Goal: Check status: Check status

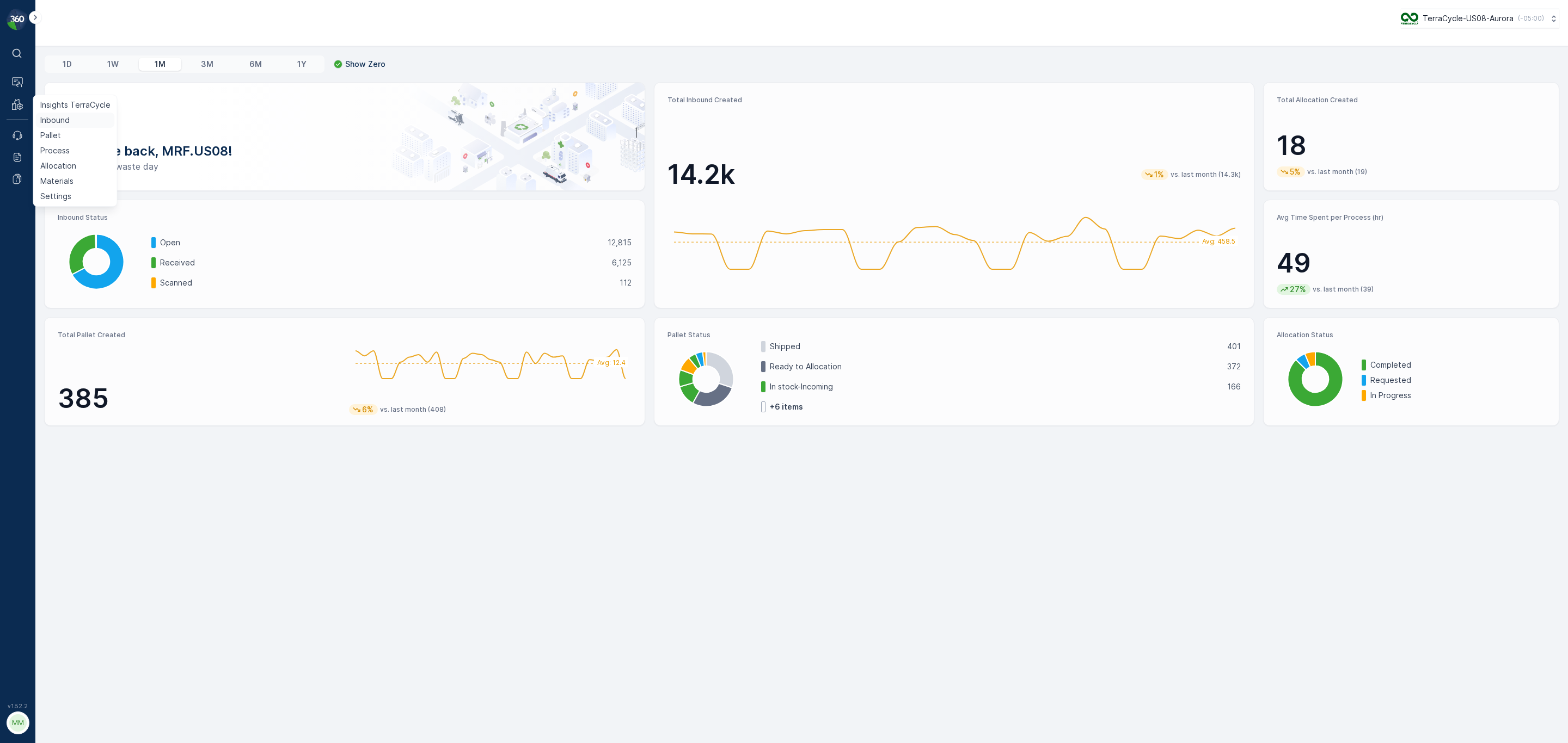
click at [66, 121] on p "Inbound" at bounding box center [55, 121] width 29 height 11
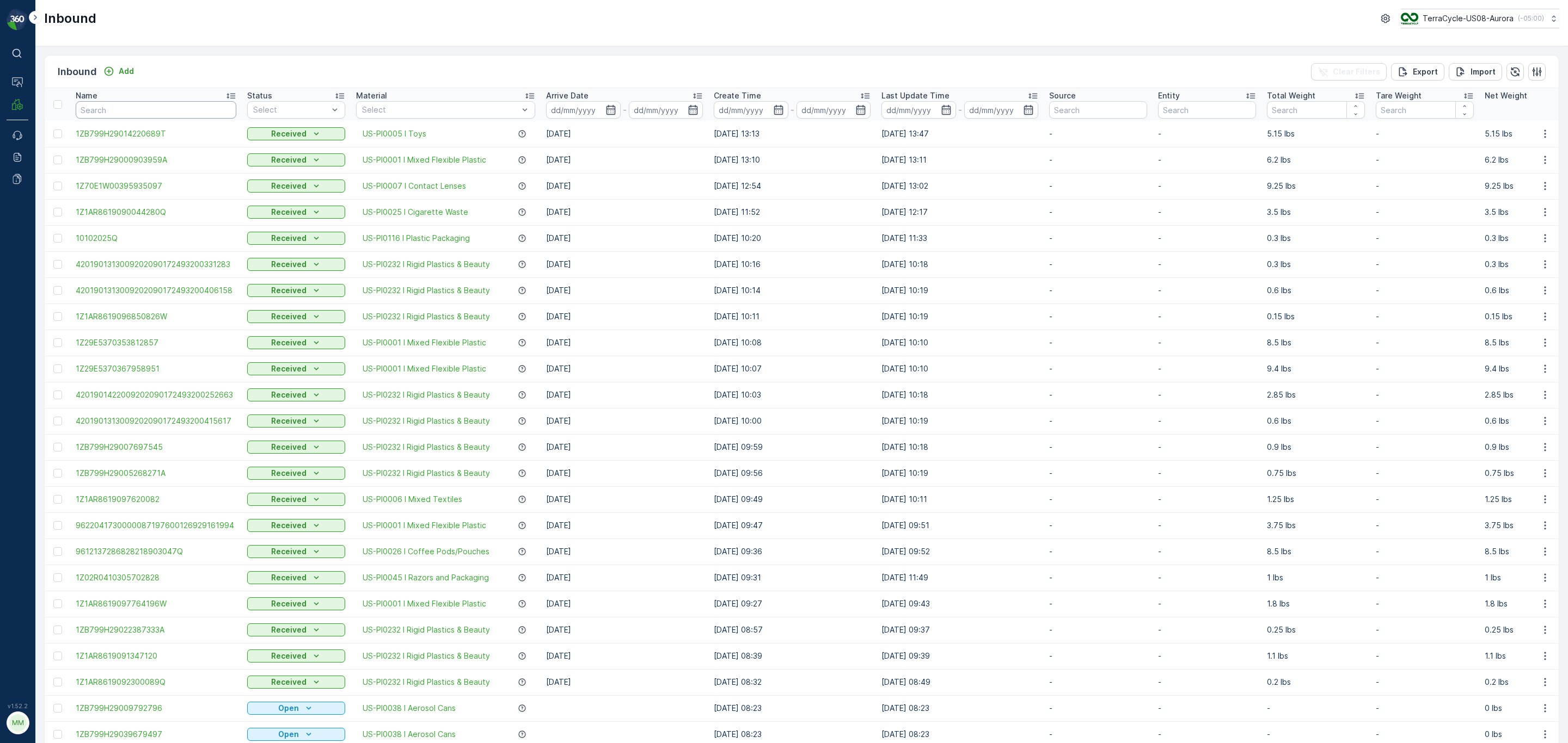
click at [132, 107] on input "text" at bounding box center [156, 110] width 161 height 18
paste input "1ZB799H29026418757"
type input "1ZB799H29026418757"
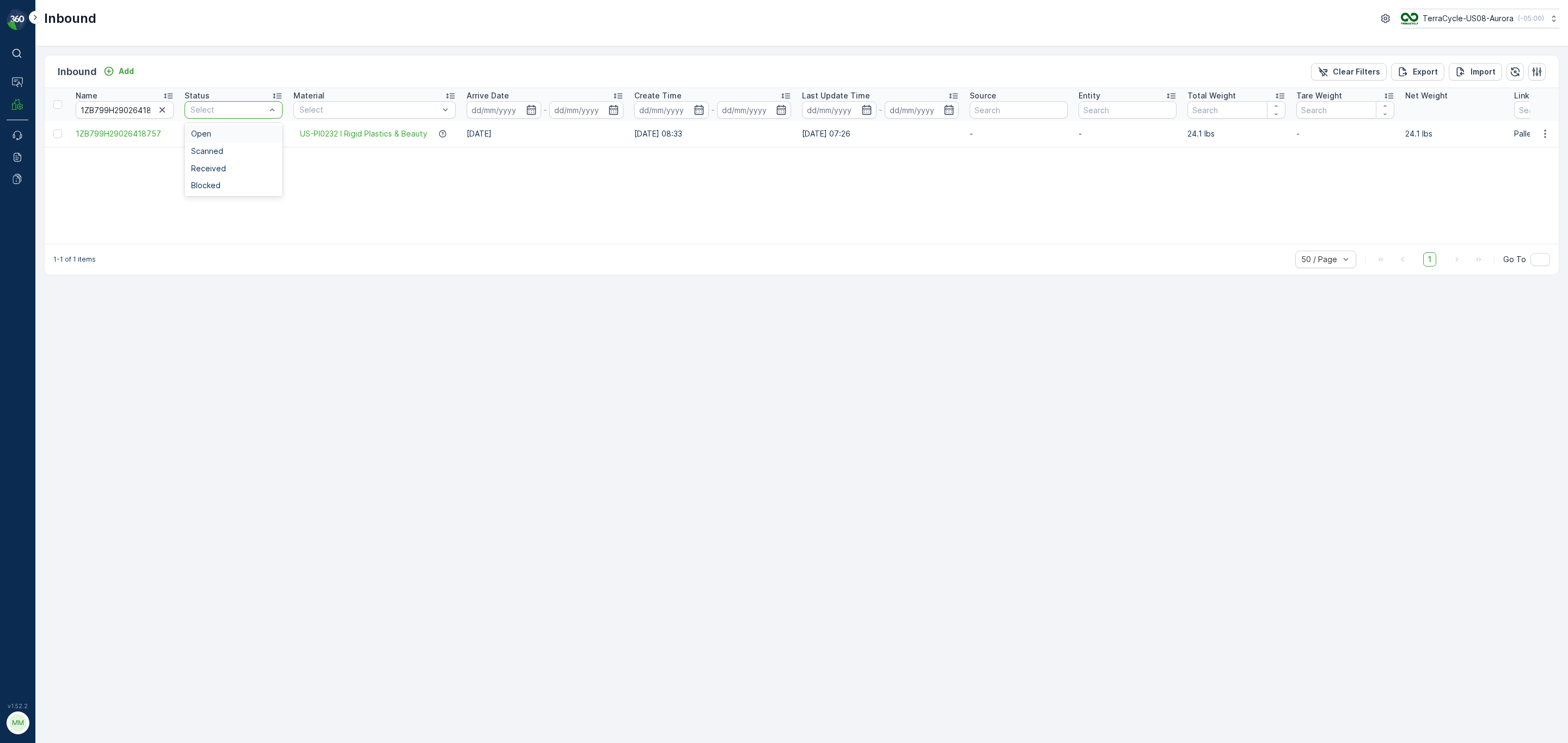
click at [252, 105] on p "Select" at bounding box center [228, 110] width 75 height 11
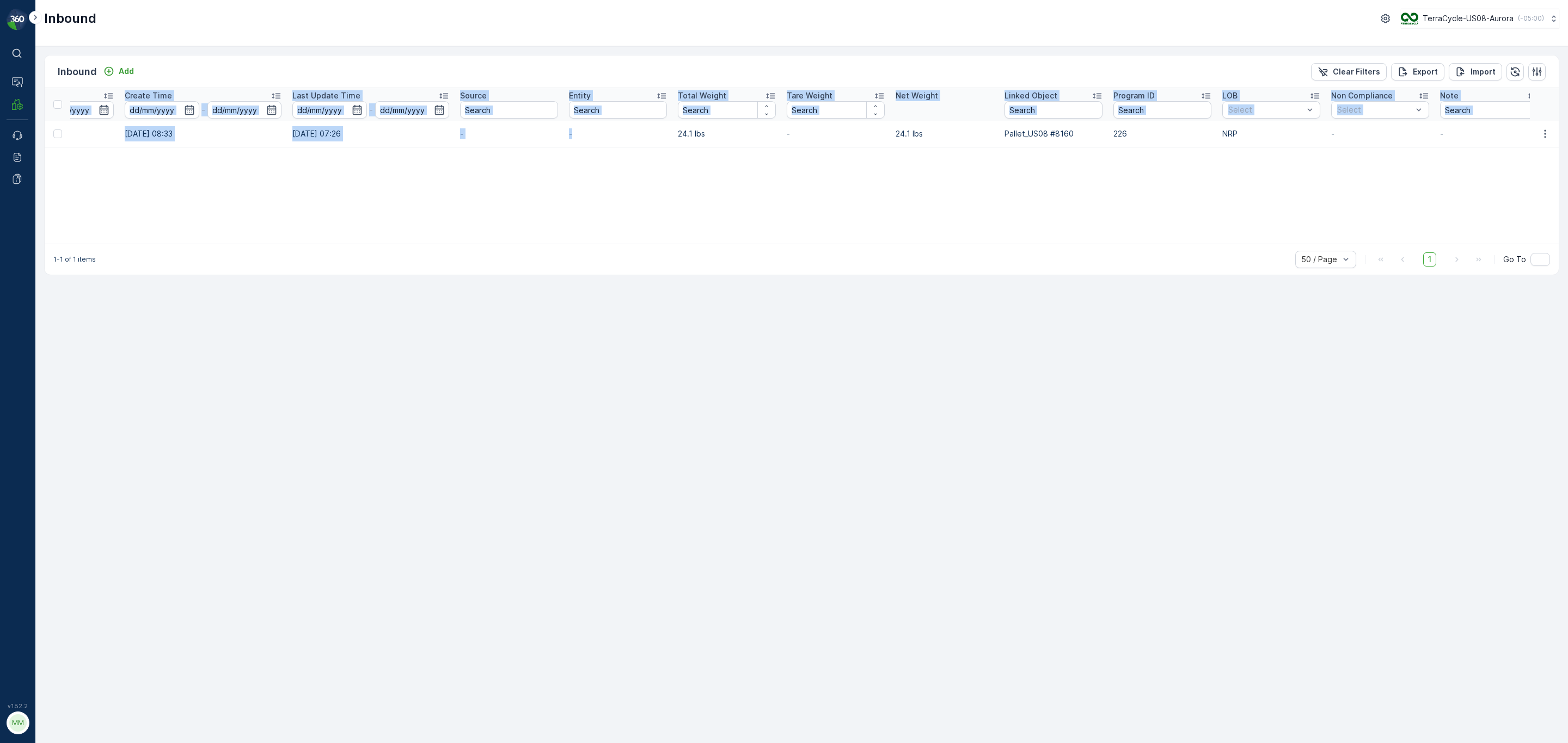
scroll to position [0, 525]
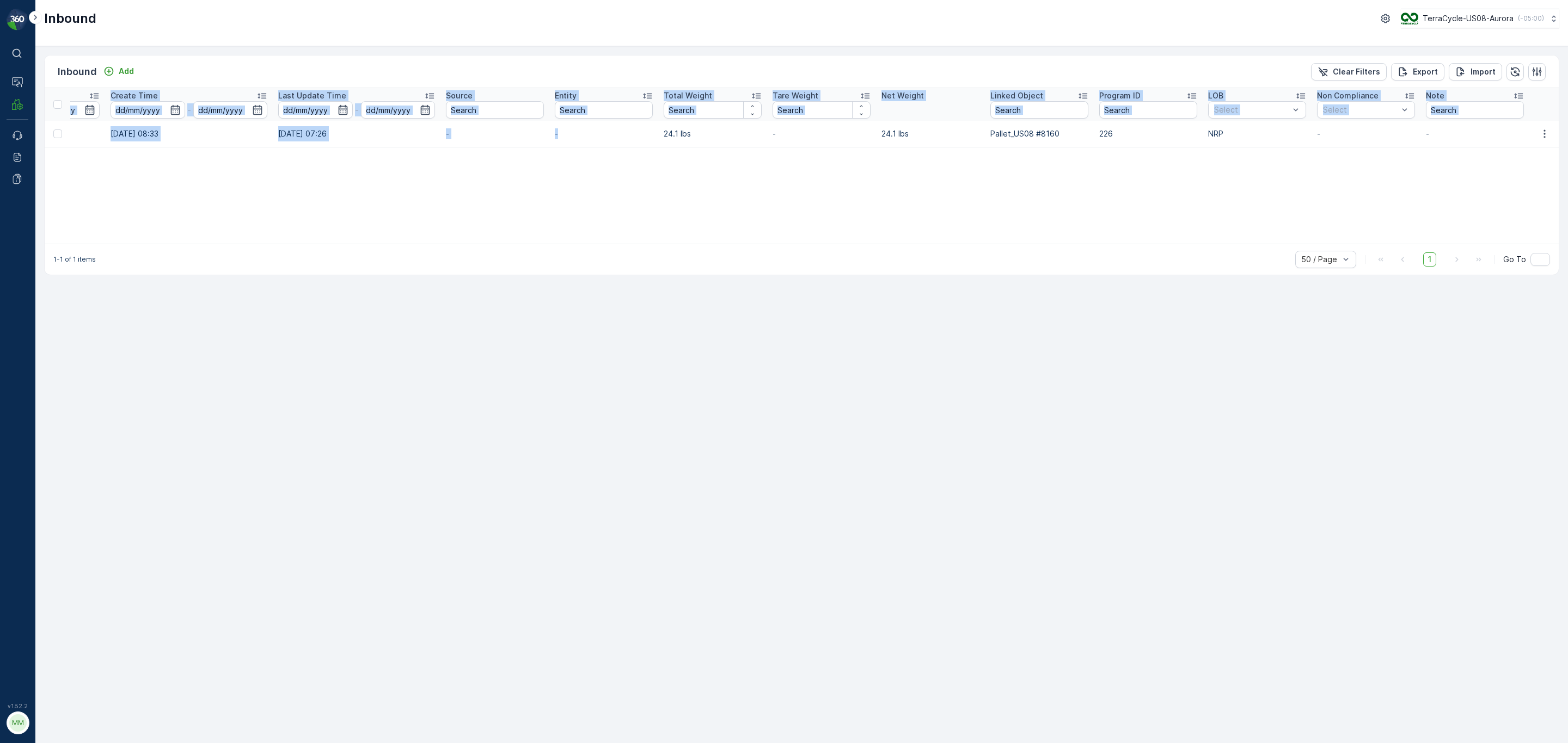
drag, startPoint x: 1083, startPoint y: 141, endPoint x: 1567, endPoint y: 114, distance: 484.8
click at [1045, 114] on div "Inbound Add Clear Filters Export Import Name 1ZB799H29026418757 Status Select M…" at bounding box center [801, 394] width 1533 height 697
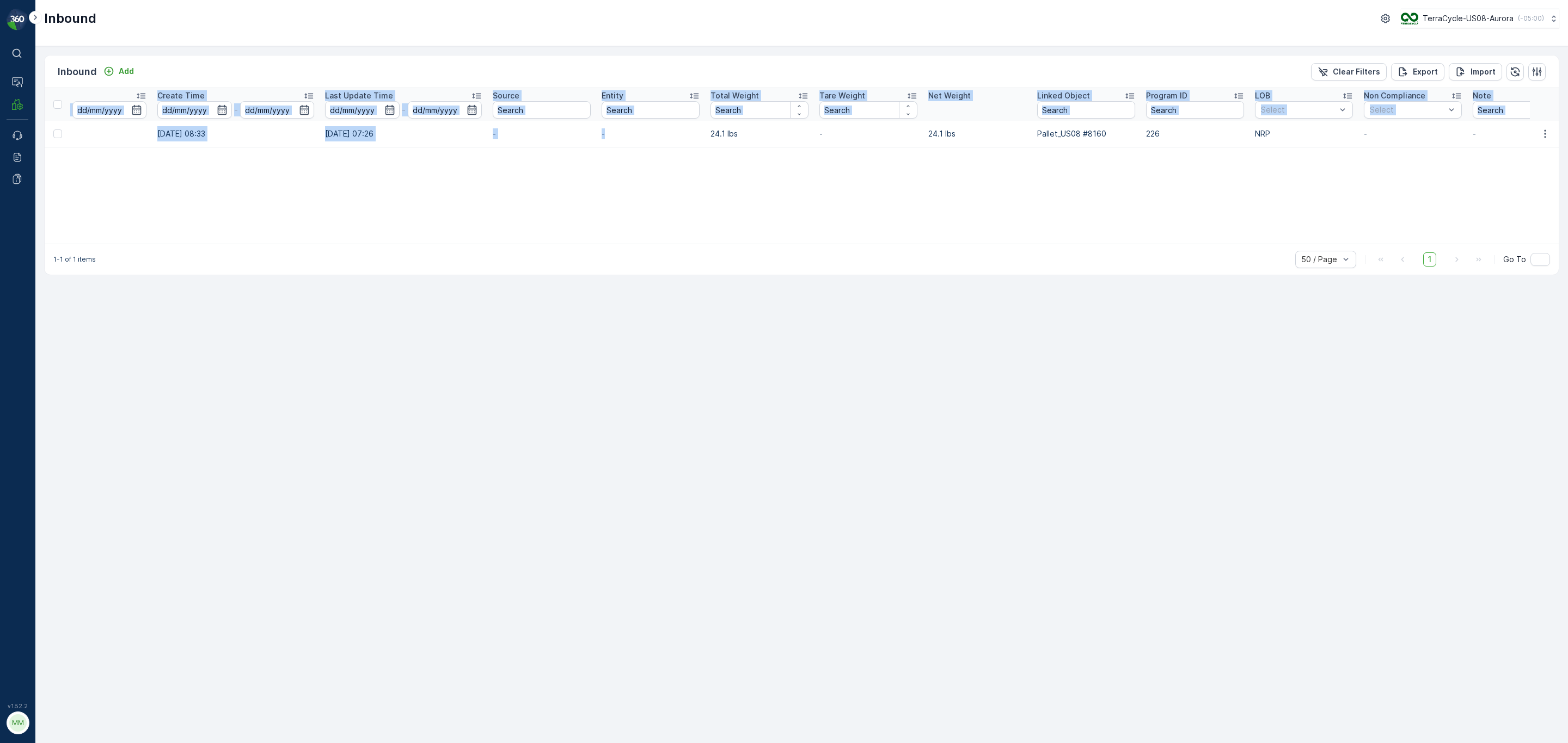
scroll to position [0, 478]
click at [1045, 133] on p "Pallet_US08 #8160" at bounding box center [1086, 134] width 98 height 11
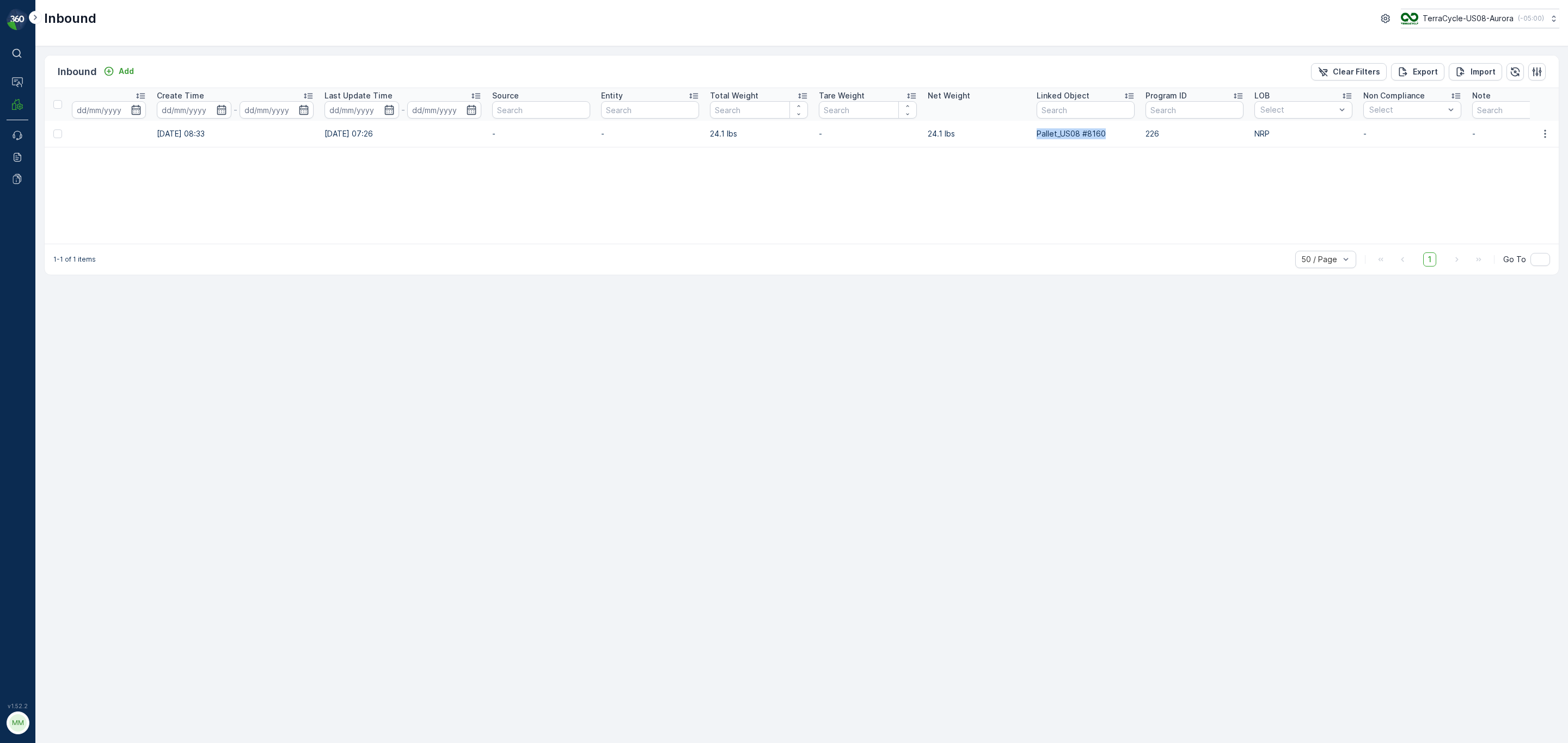
drag, startPoint x: 1113, startPoint y: 134, endPoint x: 1034, endPoint y: 132, distance: 79.0
click at [1034, 132] on td "Pallet_US08 #8160" at bounding box center [1086, 133] width 109 height 26
copy p "Pallet_US08 #8160"
drag, startPoint x: 397, startPoint y: 134, endPoint x: 316, endPoint y: 134, distance: 81.0
click at [316, 134] on tr "1ZB799H29026418757 Received US-PI0232 I Rigid Plastics & Beauty 09.09.2025 08.0…" at bounding box center [586, 133] width 2038 height 26
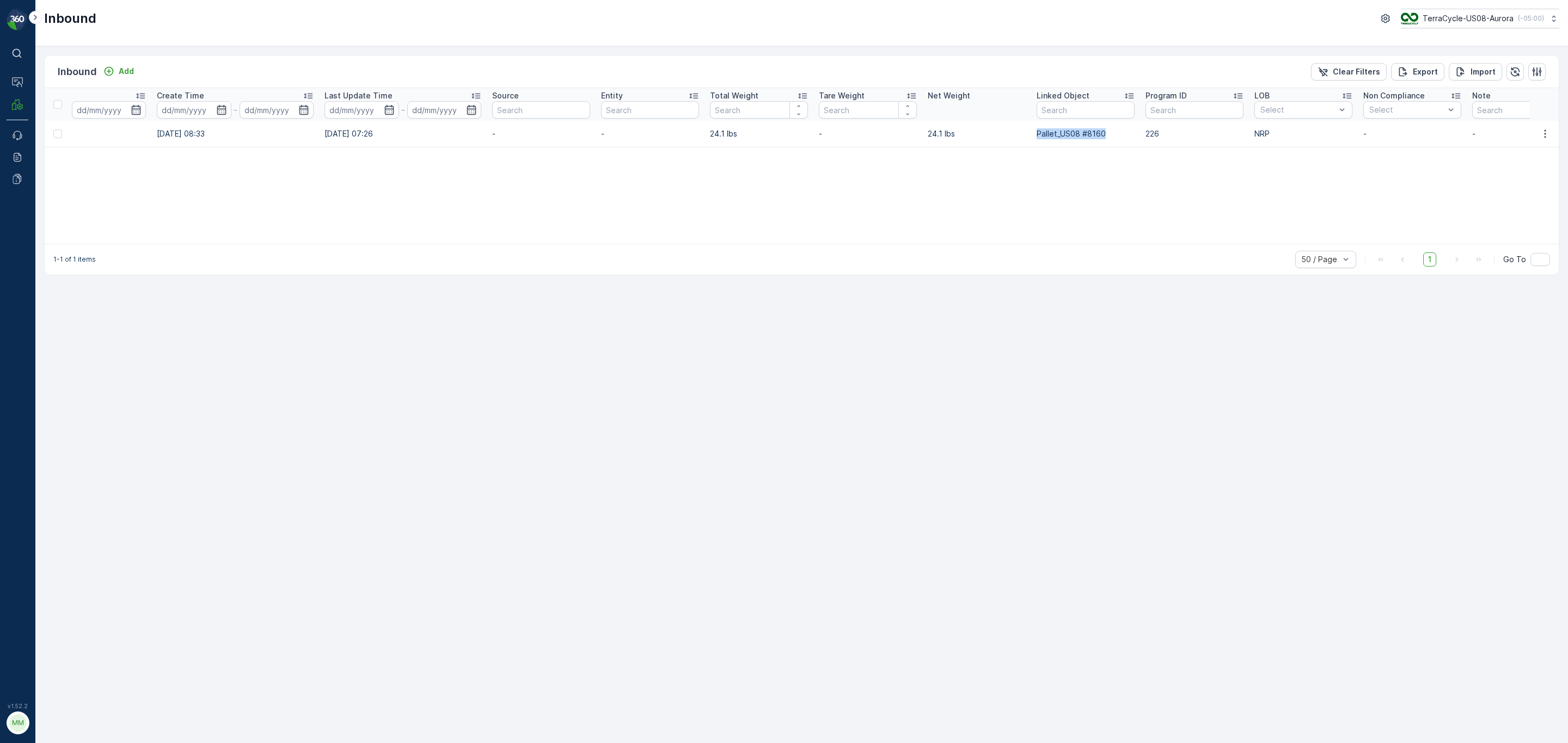
copy tr "09.09.2025 07:26"
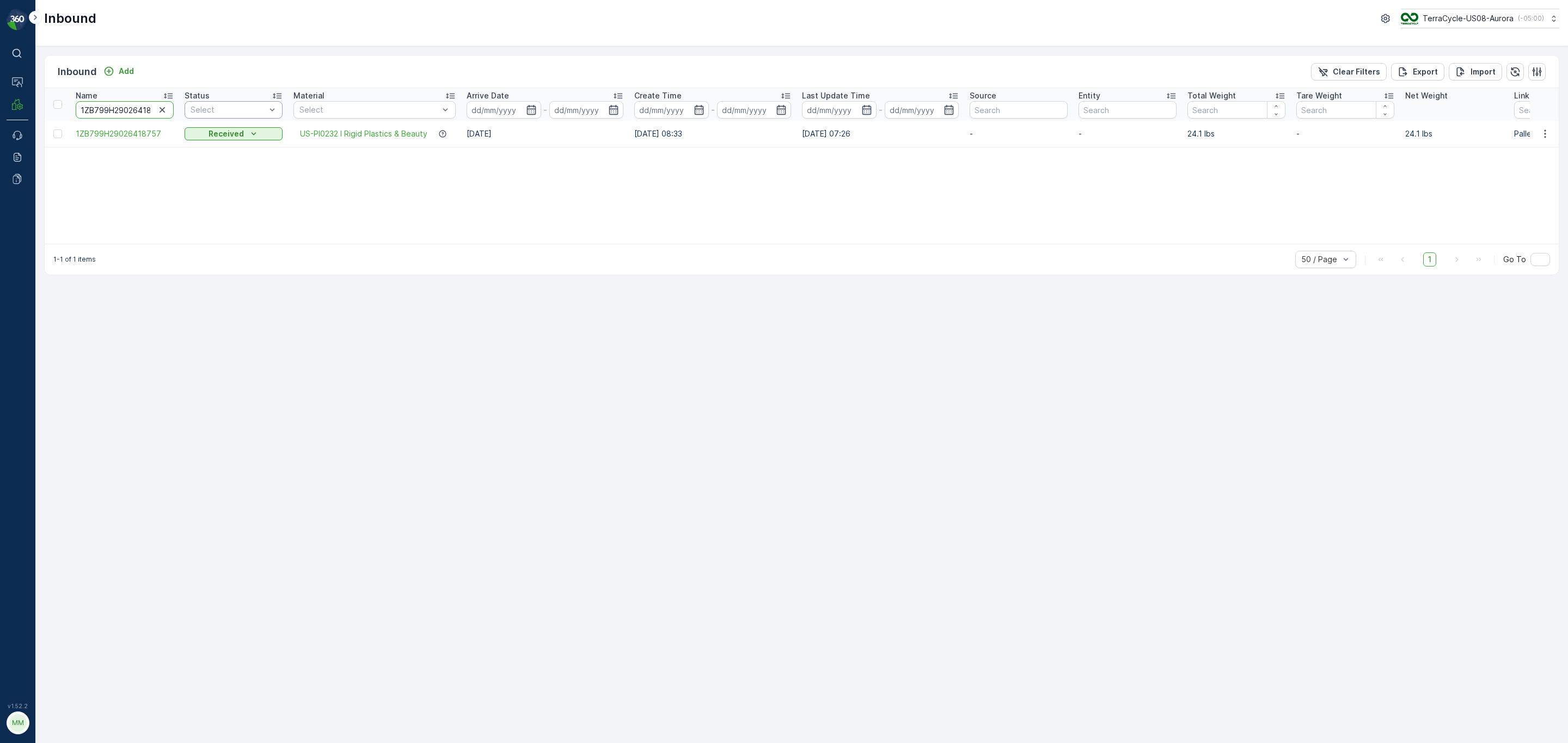
scroll to position [0, 13]
drag, startPoint x: 77, startPoint y: 111, endPoint x: 201, endPoint y: 110, distance: 124.0
click at [201, 110] on tr "Name 1ZB799H29026418757 Status Select Material Select Arrive Date - Create Time…" at bounding box center [1064, 104] width 2038 height 33
click at [162, 108] on icon "button" at bounding box center [162, 110] width 11 height 11
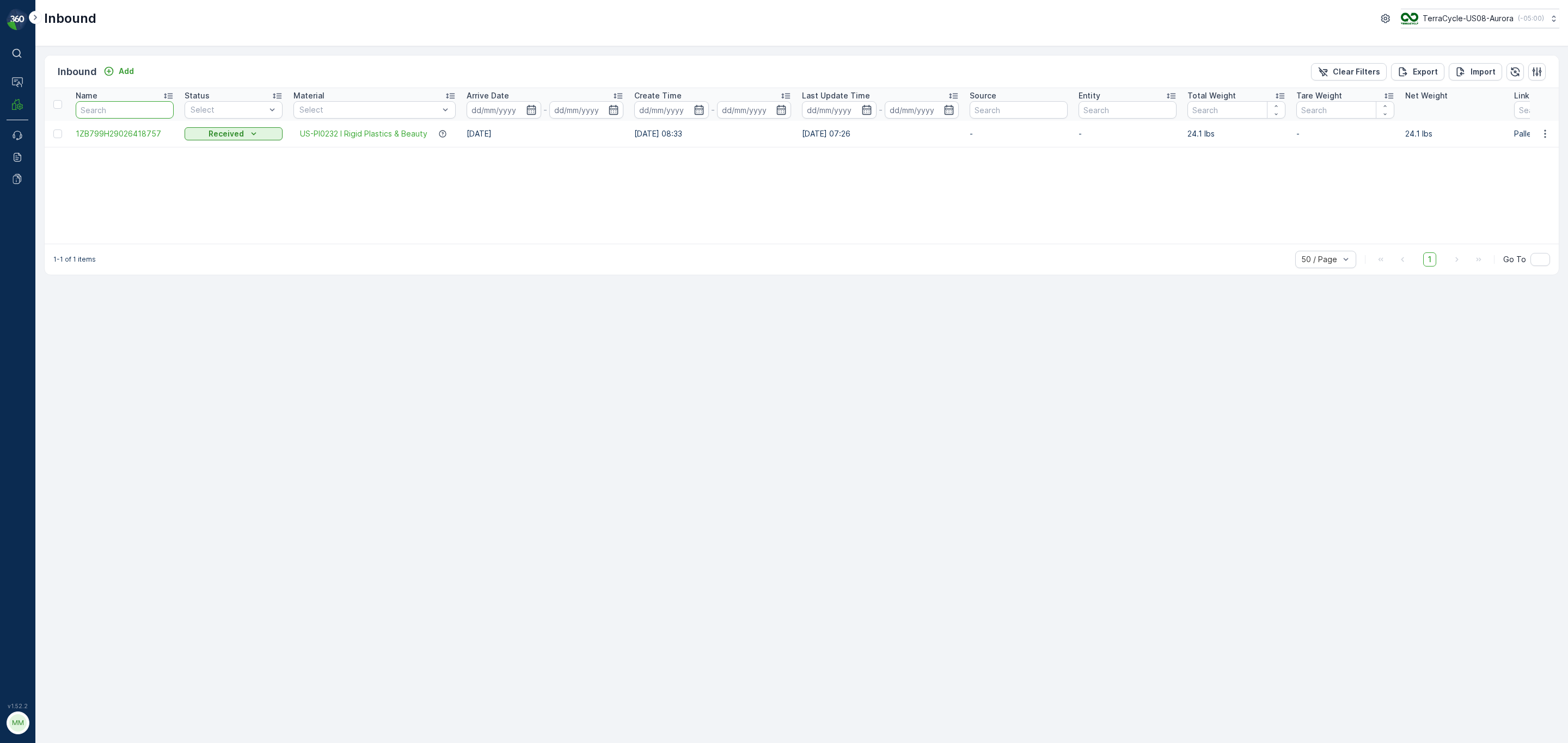
click at [132, 107] on input "text" at bounding box center [125, 110] width 98 height 18
click at [129, 107] on input "text" at bounding box center [125, 110] width 98 height 18
paste input "1ZB799H29028160245"
type input "1ZB799H29028160245"
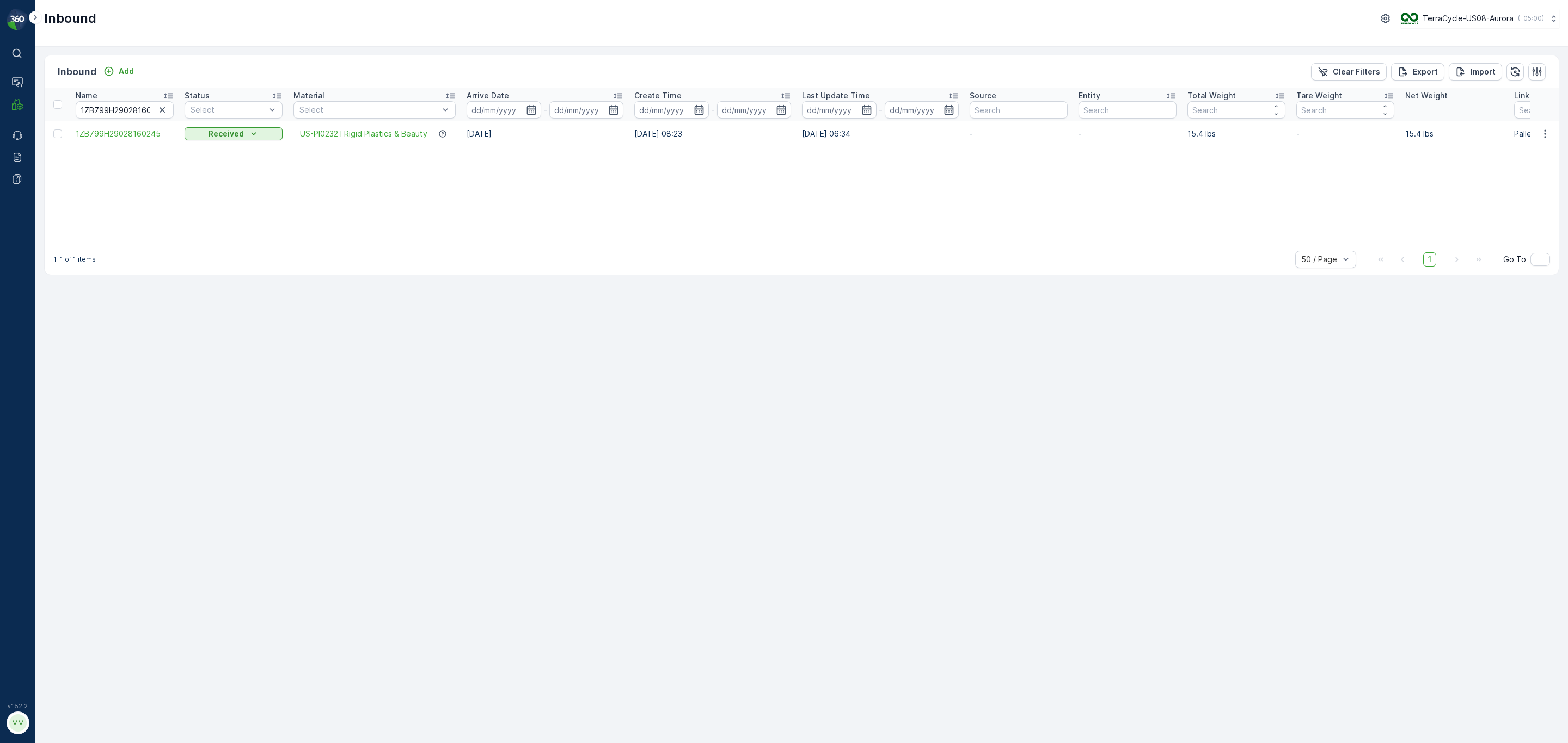
drag, startPoint x: 882, startPoint y: 134, endPoint x: 800, endPoint y: 128, distance: 82.2
click at [800, 128] on td "16.09.2025 06:34" at bounding box center [880, 133] width 168 height 26
copy td "16.09.2025 06:34"
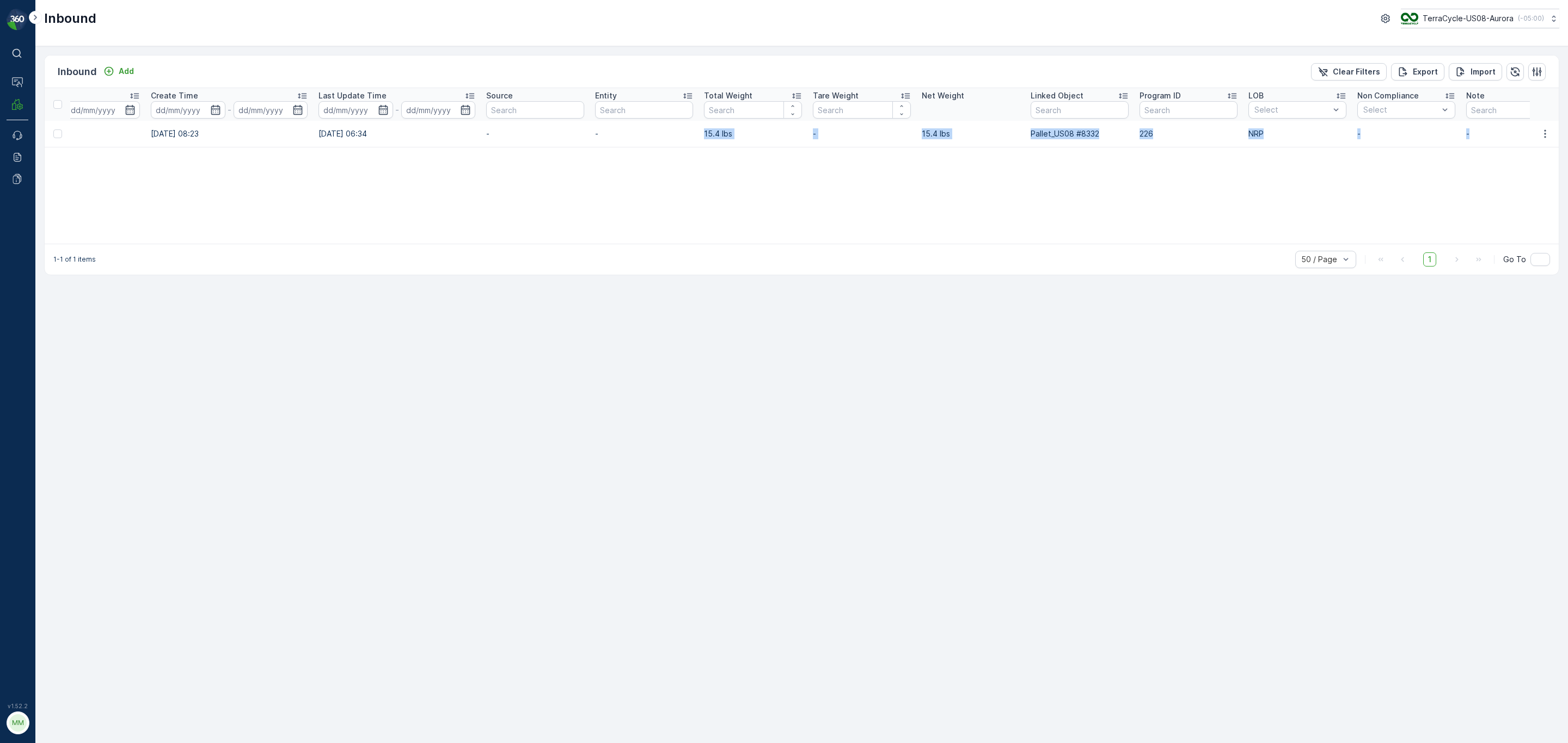
drag, startPoint x: 1169, startPoint y: 134, endPoint x: 1567, endPoint y: 142, distance: 398.1
click at [1045, 142] on div "Inbound Add Clear Filters Export Import Name 1ZB799H29028160245 Status Select M…" at bounding box center [801, 394] width 1533 height 697
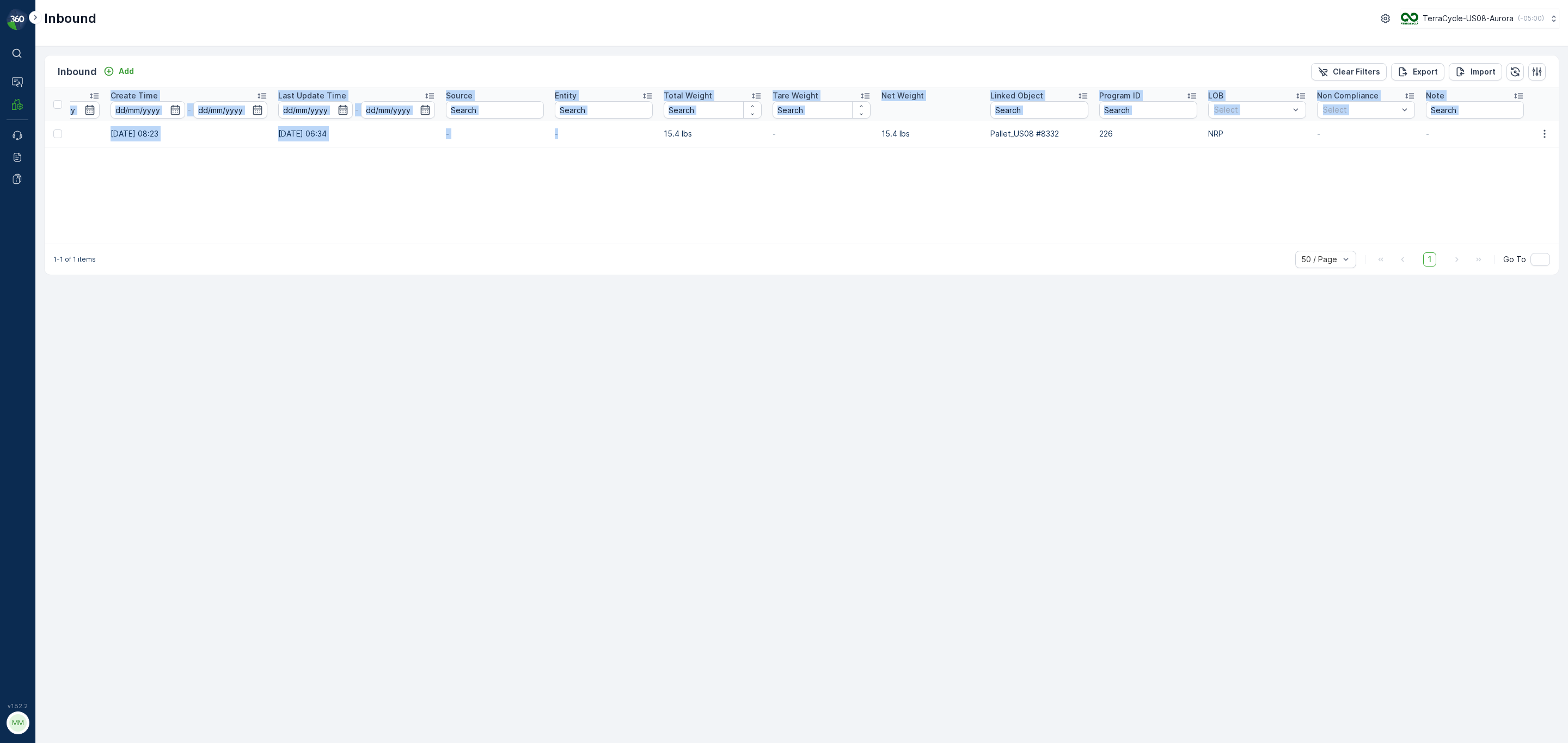
click at [879, 190] on div "Name 1ZB799H29028160245 Status Select Material Select Arrive Date - Create Time…" at bounding box center [802, 165] width 1514 height 155
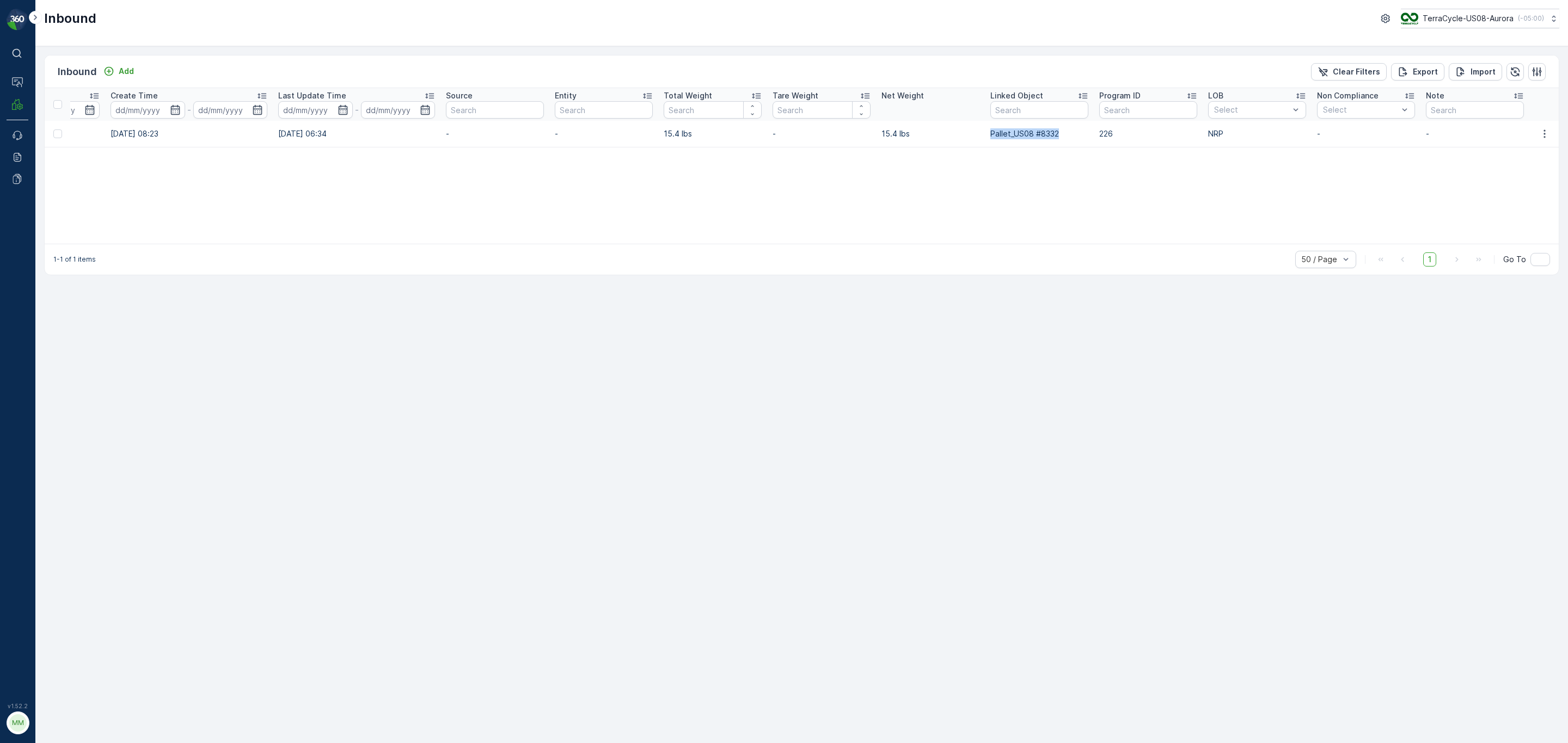
drag, startPoint x: 1078, startPoint y: 133, endPoint x: 985, endPoint y: 128, distance: 93.1
click at [985, 128] on td "Pallet_US08 #8332" at bounding box center [1039, 133] width 109 height 26
copy p "Pallet_US08 #8332"
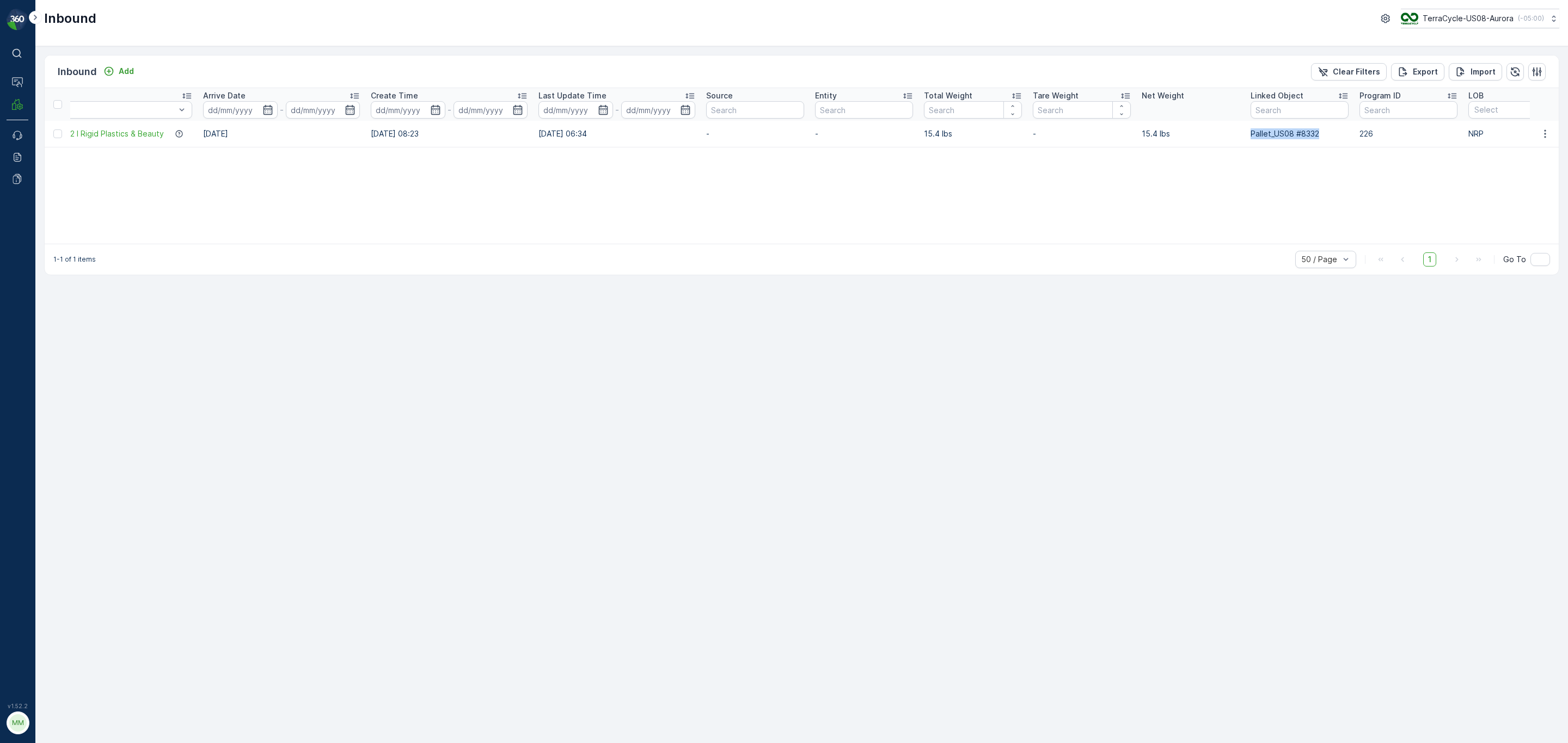
scroll to position [0, 0]
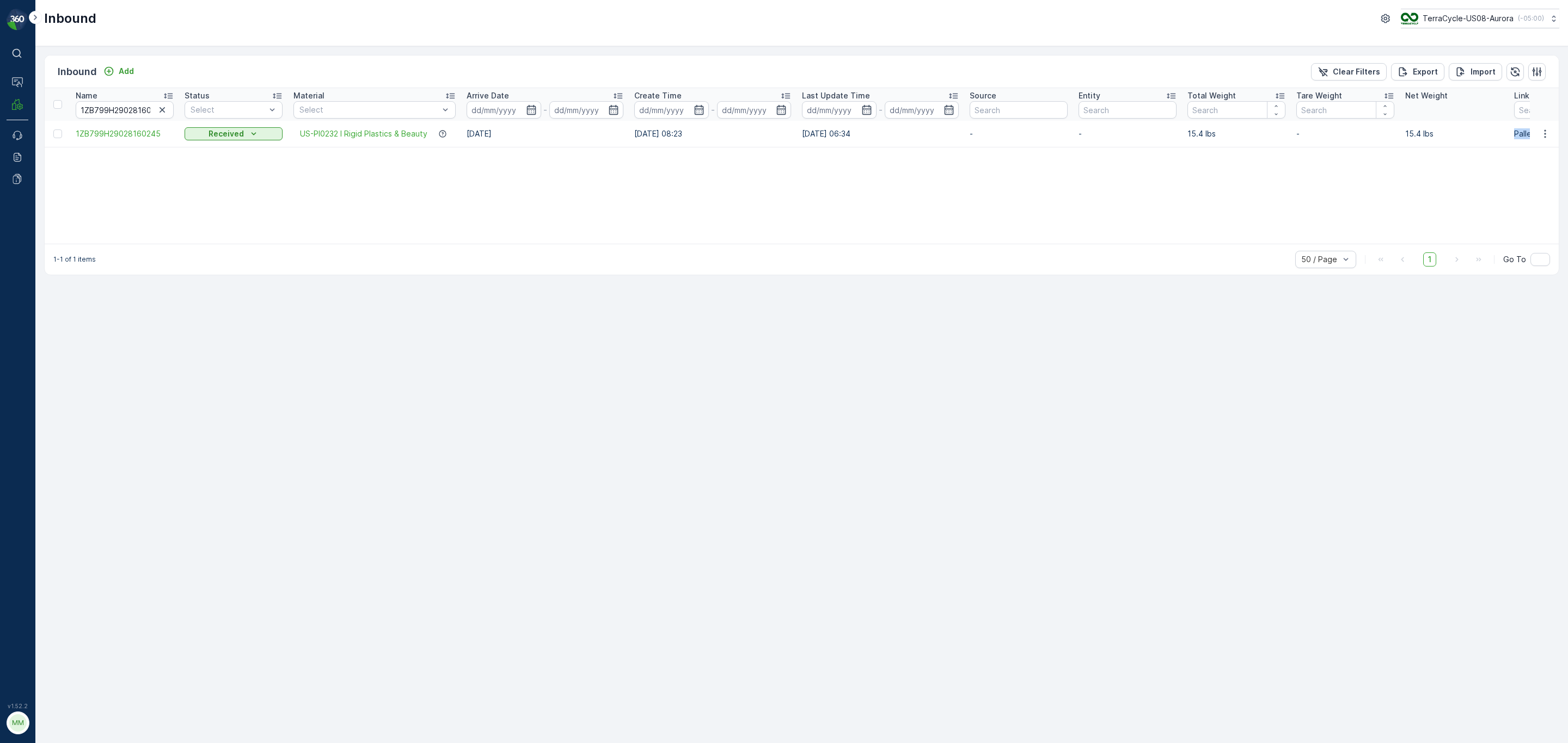
drag, startPoint x: 199, startPoint y: 134, endPoint x: -86, endPoint y: 126, distance: 285.1
click at [0, 126] on html "⌘B Operations MRF Events Reports Documents v 1.52.2 MM MRF.US08 Inbound TerraCy…" at bounding box center [784, 371] width 1568 height 743
click at [126, 106] on input "1ZB799H29028160245" at bounding box center [125, 110] width 98 height 18
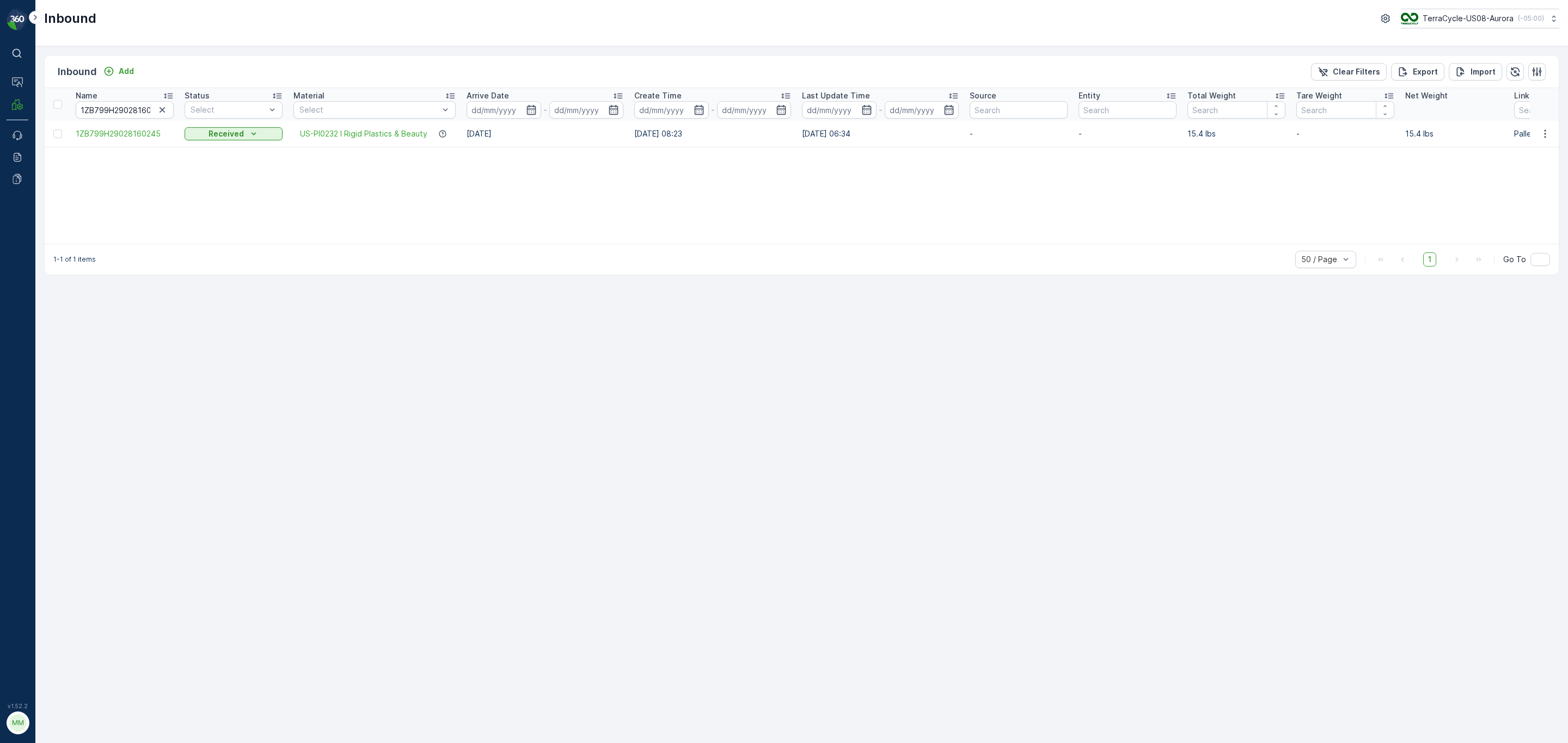
drag, startPoint x: 161, startPoint y: 112, endPoint x: 149, endPoint y: 111, distance: 12.0
click at [161, 112] on icon "button" at bounding box center [162, 110] width 5 height 5
click at [125, 110] on input "text" at bounding box center [125, 110] width 98 height 18
drag, startPoint x: 876, startPoint y: 132, endPoint x: 796, endPoint y: 129, distance: 80.1
click at [796, 129] on tr "1ZB799H29020848562 Received US-PI0232 I Rigid Plastics & Beauty 09.09.2025 08.0…" at bounding box center [1064, 133] width 2038 height 26
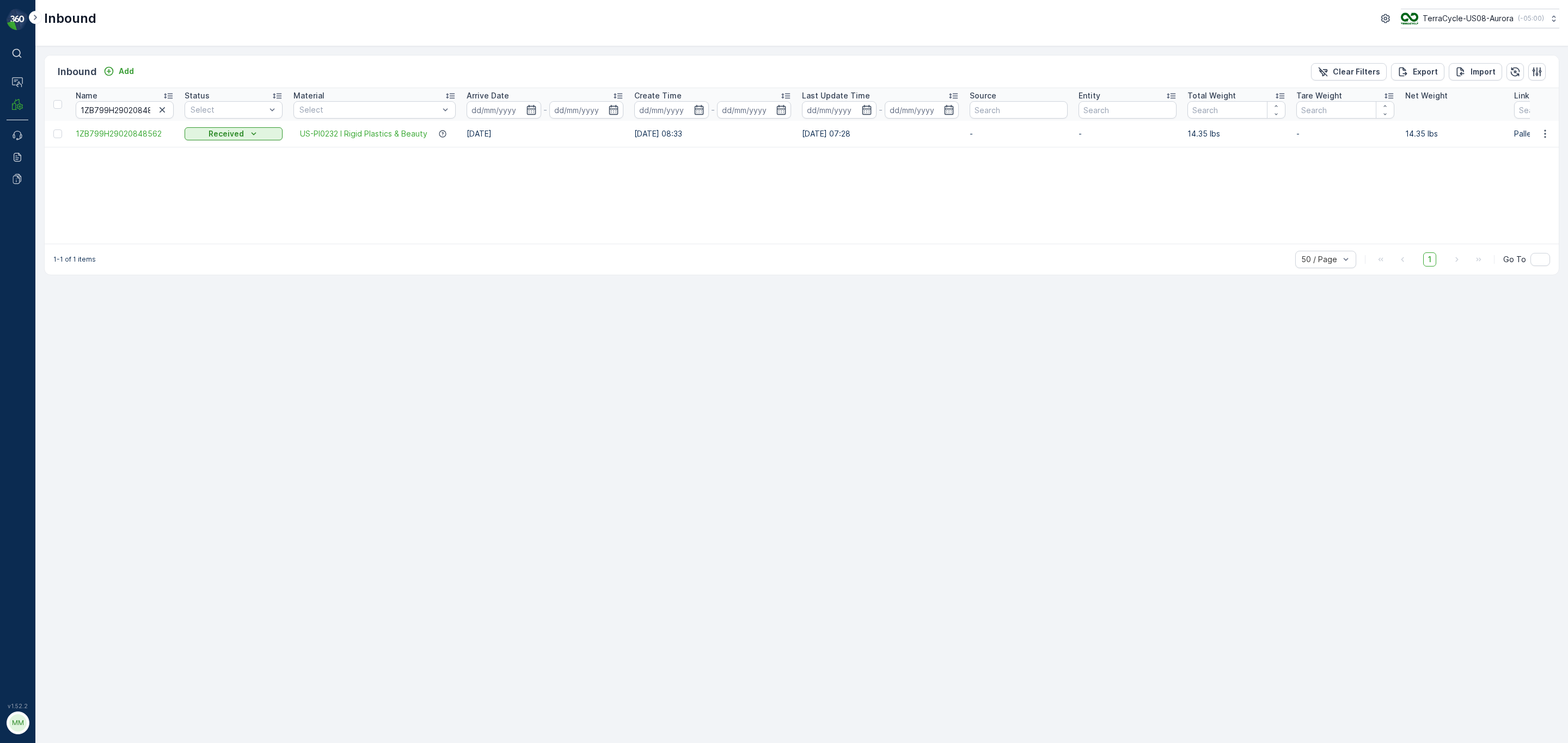
copy tr "09.09.2025 07:28"
click at [134, 112] on input "1ZB799H29020848562" at bounding box center [125, 110] width 98 height 18
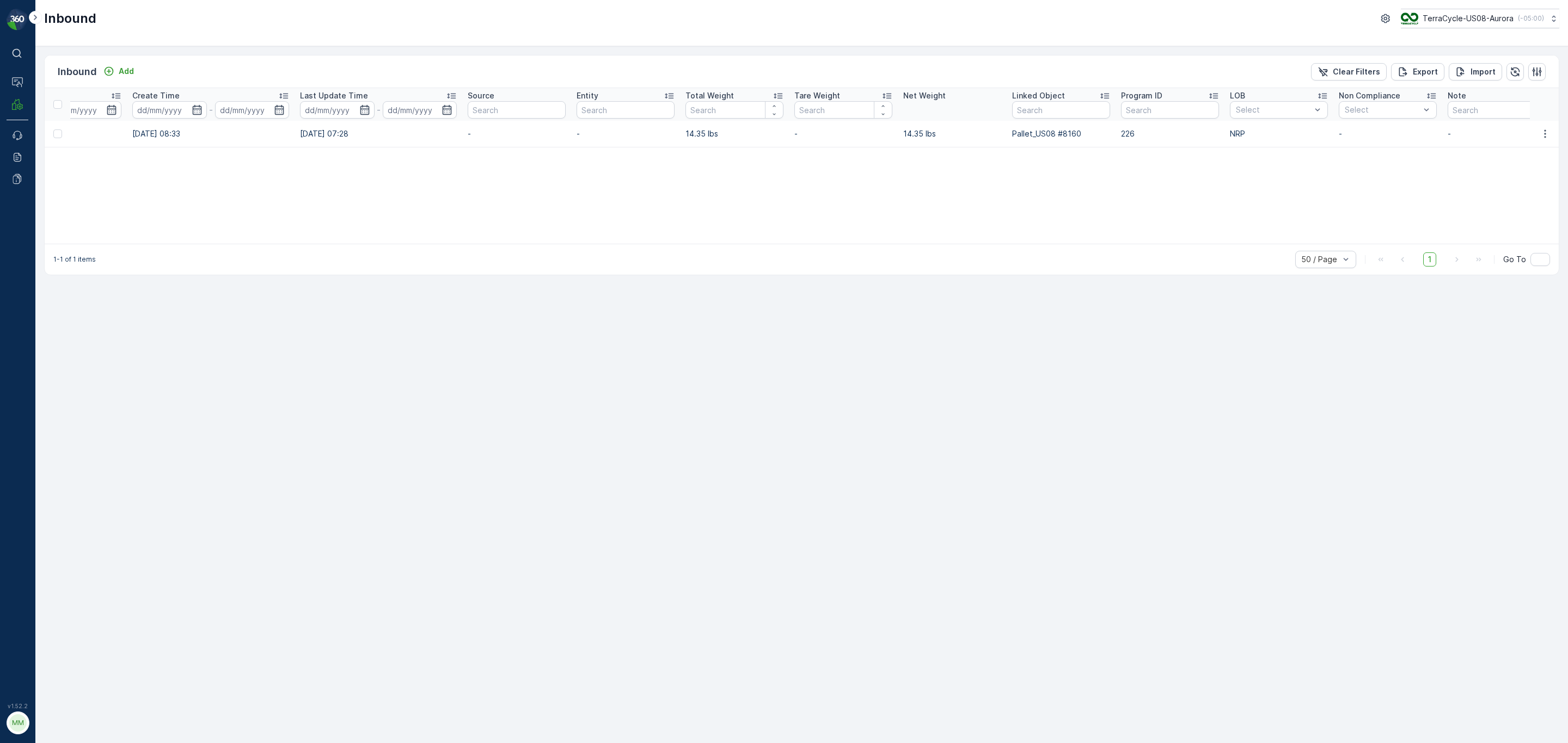
scroll to position [0, 525]
drag, startPoint x: 1066, startPoint y: 131, endPoint x: 987, endPoint y: 131, distance: 79.0
click at [987, 131] on td "Pallet_US08 #8160" at bounding box center [1039, 133] width 109 height 26
copy p "Pallet_US08 #8160"
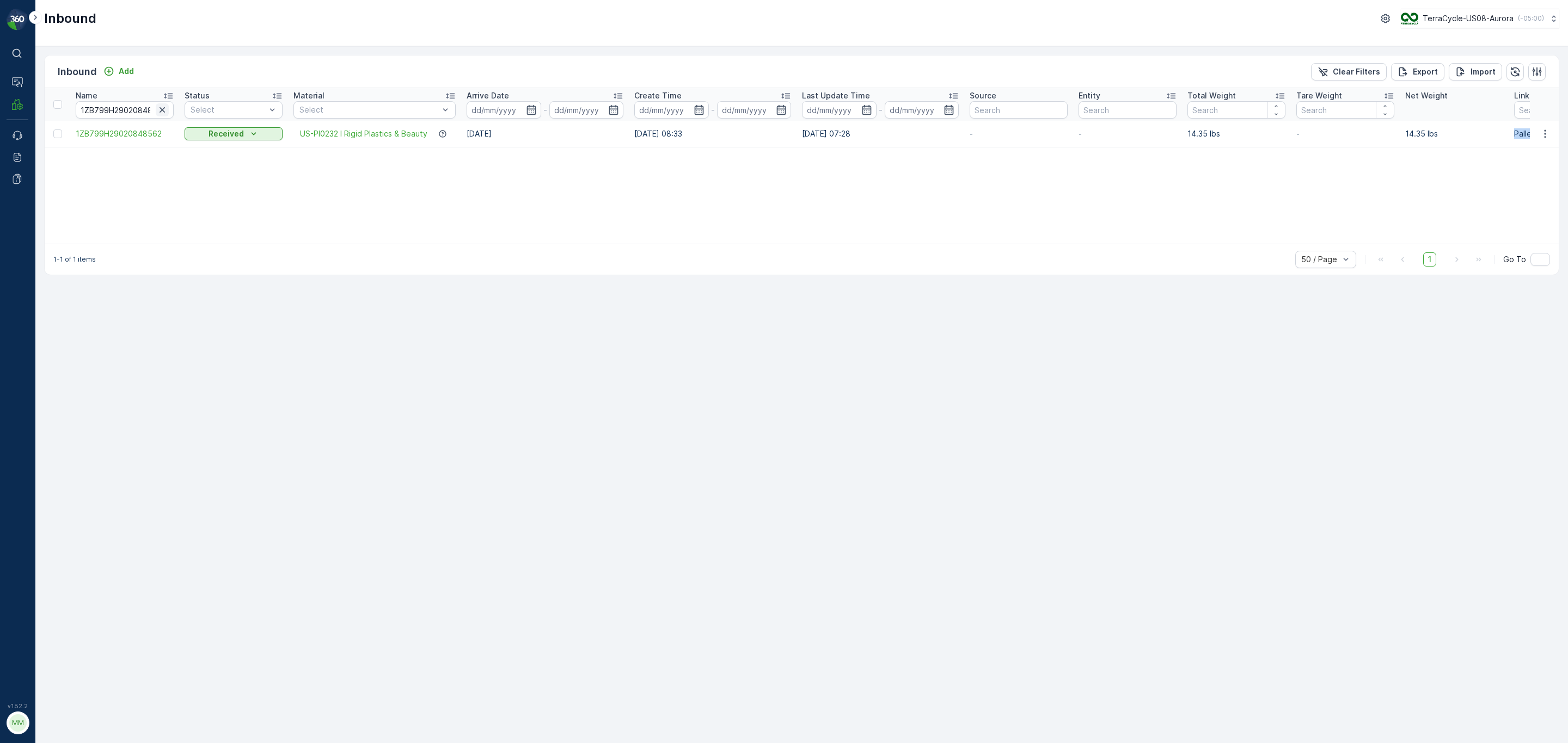
click at [162, 105] on icon "button" at bounding box center [162, 110] width 11 height 11
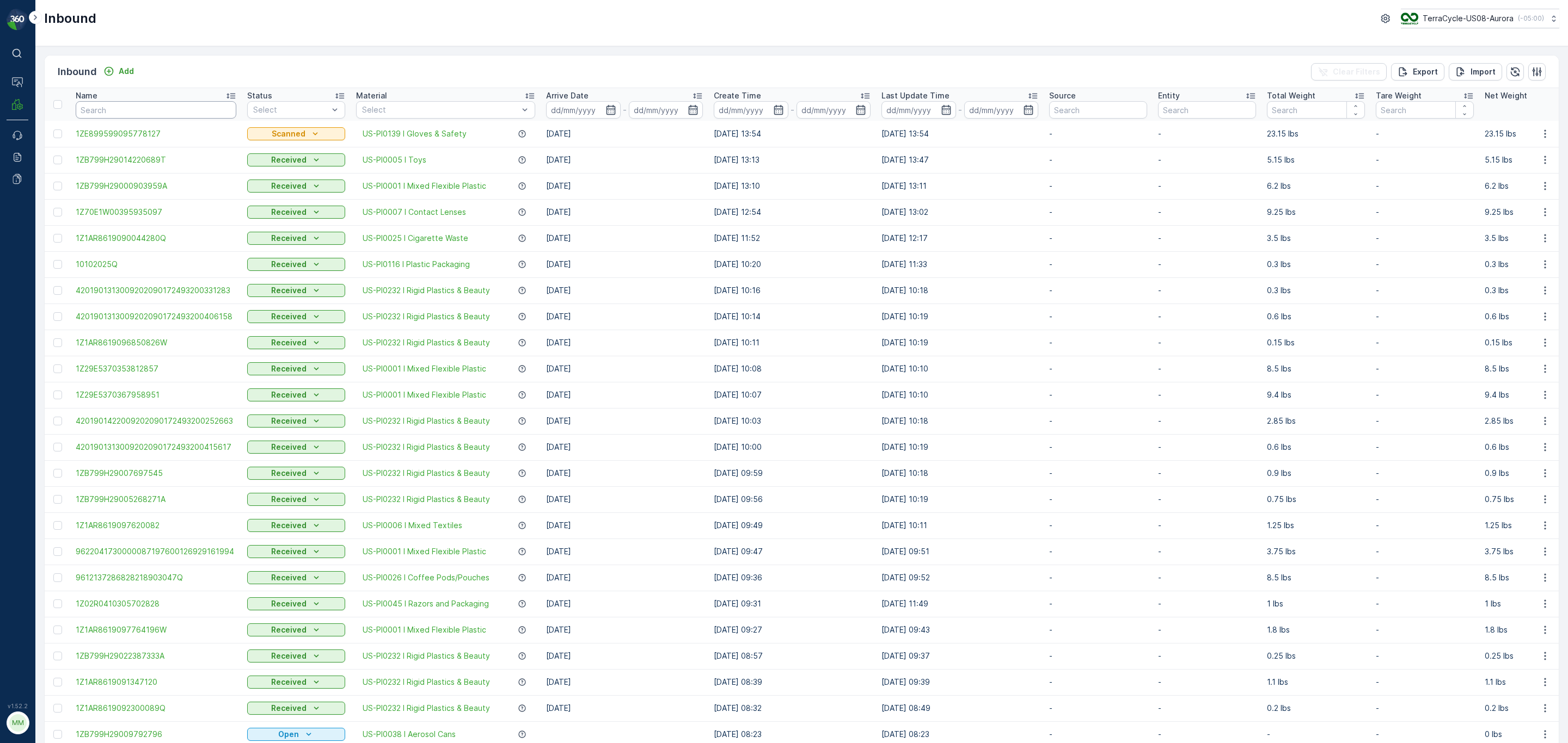
click at [125, 105] on input "text" at bounding box center [156, 110] width 161 height 18
paste input "1ZB799H29036236854"
type input "1ZB799H29036236854"
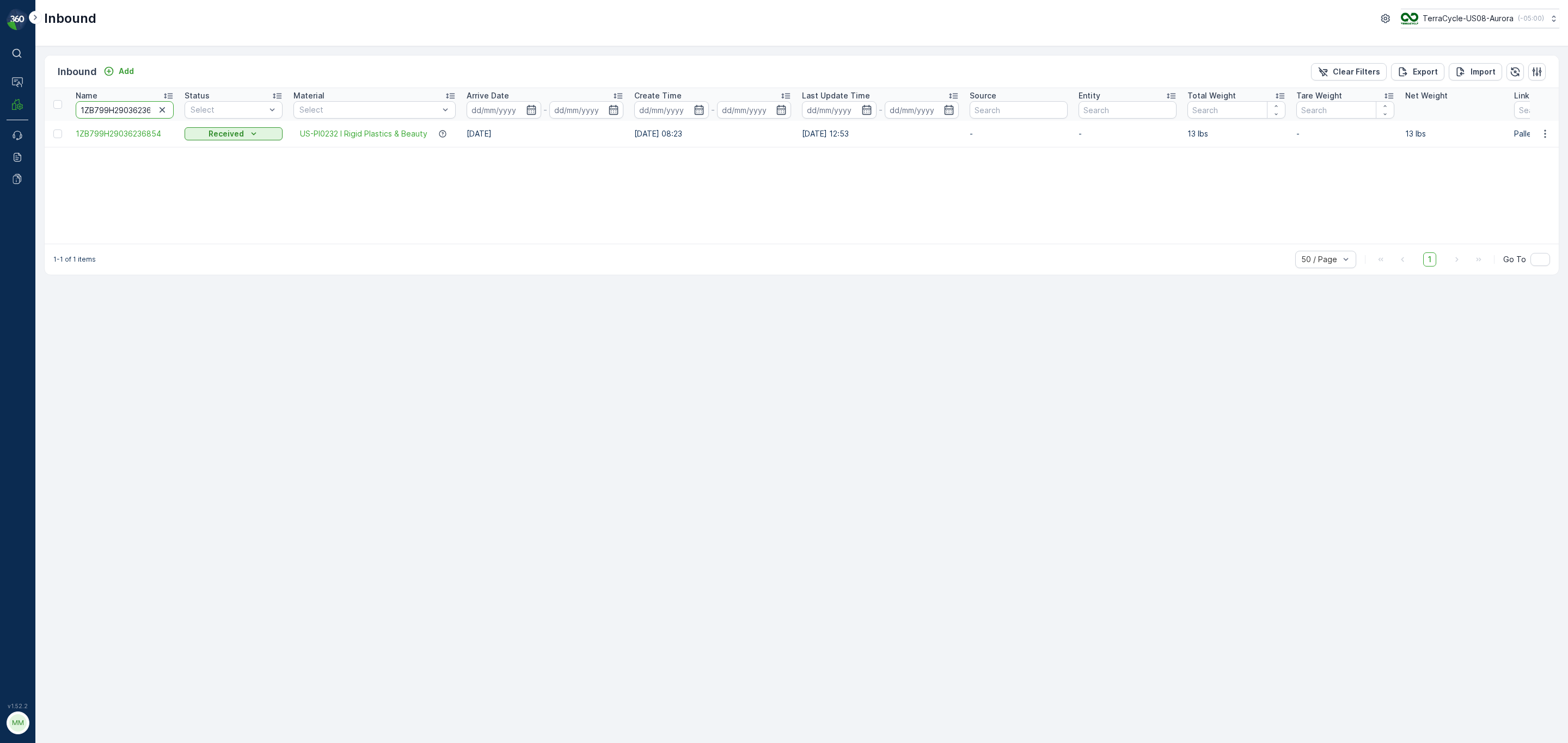
click at [104, 111] on input "1ZB799H29036236854" at bounding box center [125, 110] width 98 height 18
drag, startPoint x: 796, startPoint y: 134, endPoint x: 877, endPoint y: 136, distance: 81.0
click at [877, 136] on tr "1ZB799H29036236854 Received US-PI0232 I Rigid Plastics & Beauty 16.09.2025 15.0…" at bounding box center [1064, 133] width 2038 height 26
copy tr "16.09.2025 12:53"
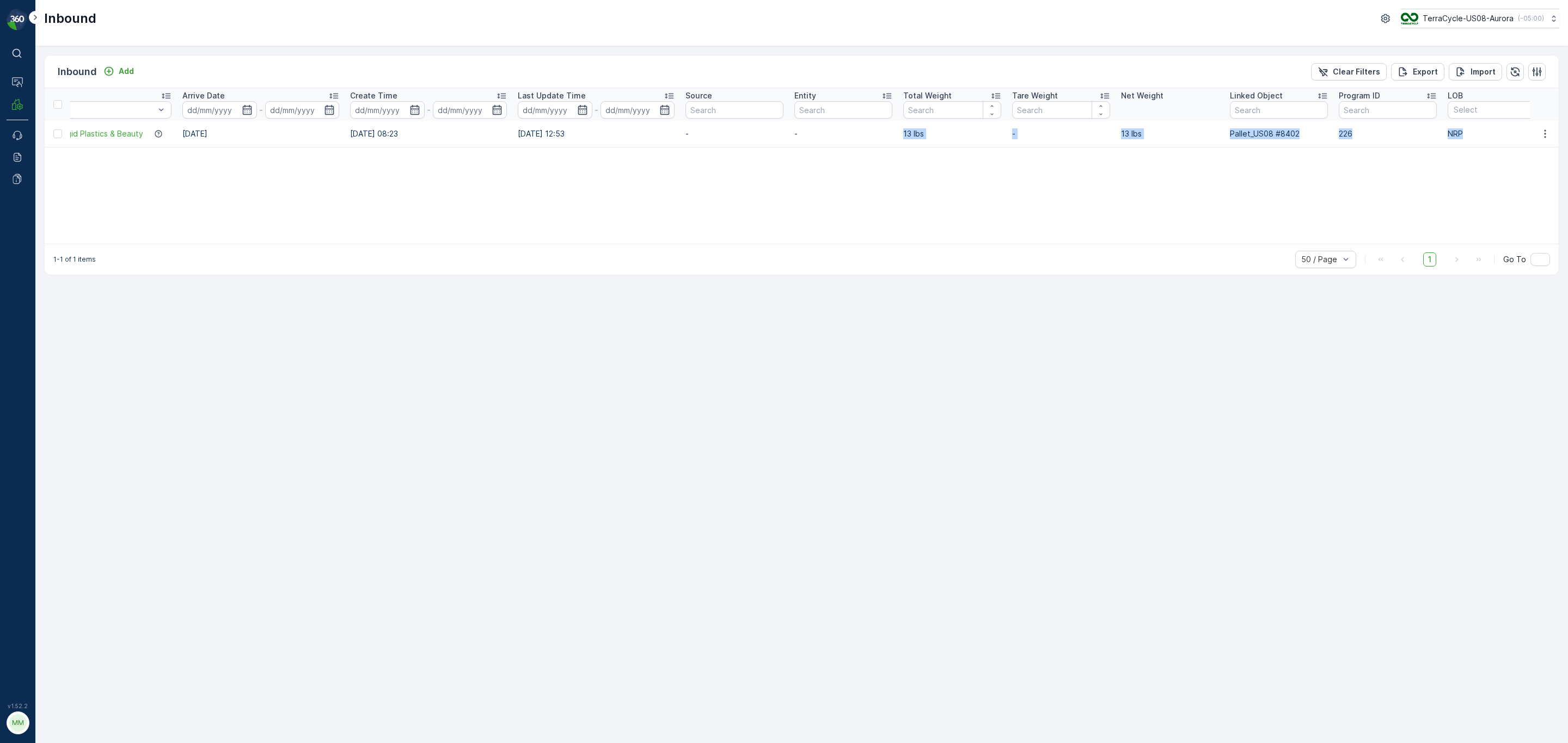
drag, startPoint x: 1176, startPoint y: 137, endPoint x: 1567, endPoint y: 136, distance: 391.0
click at [1045, 136] on div "Inbound Add Clear Filters Export Import Name 1ZB799H29036236854 Status Select M…" at bounding box center [801, 394] width 1533 height 697
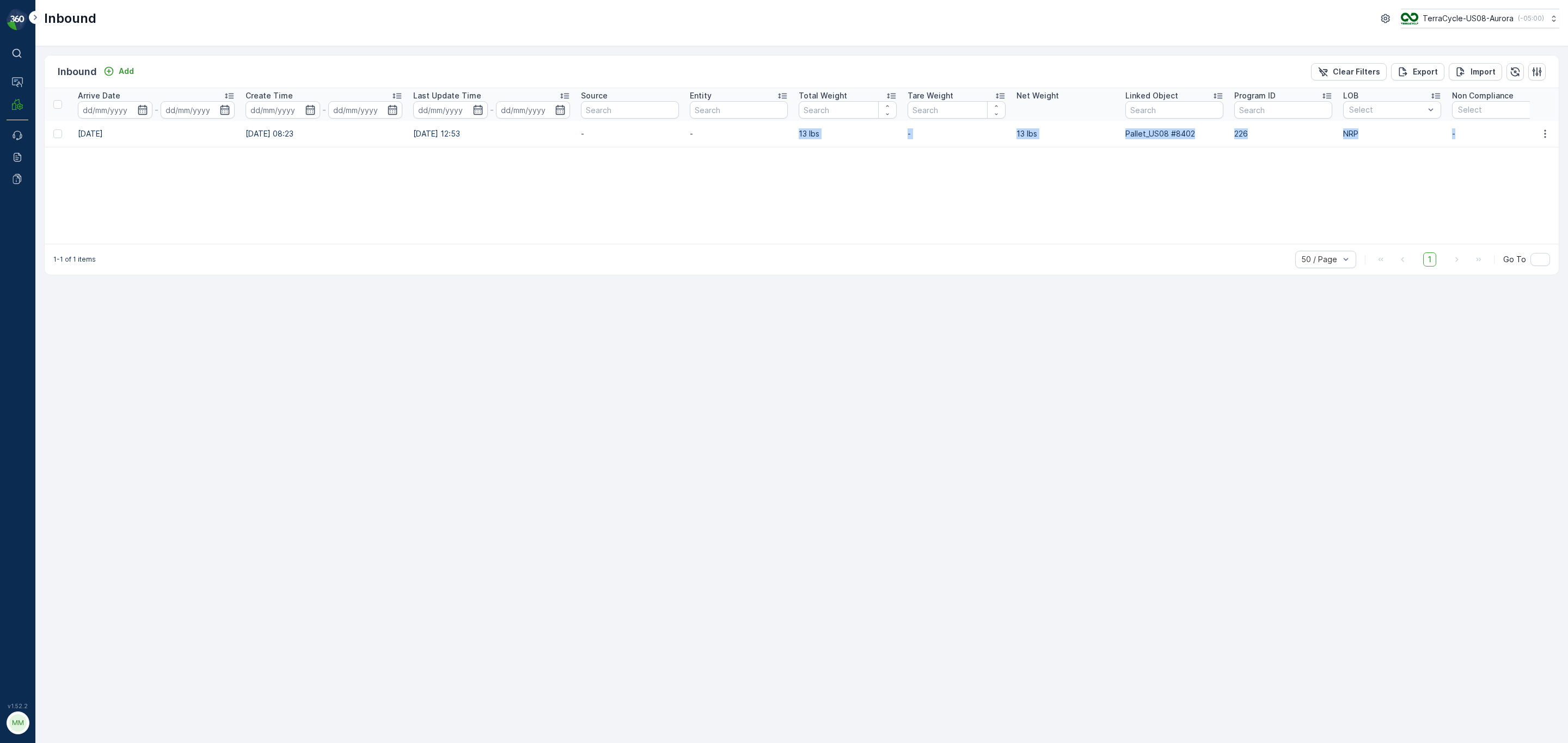
click at [1045, 176] on div "Name 1ZB799H29036236854 Status Select Material Select Arrive Date - Create Time…" at bounding box center [802, 165] width 1514 height 155
drag, startPoint x: 1199, startPoint y: 134, endPoint x: 1111, endPoint y: 129, distance: 88.1
click at [1045, 129] on tr "1ZB799H29036236854 Received US-PI0232 I Rigid Plastics & Beauty 16.09.2025 15.0…" at bounding box center [675, 133] width 2038 height 26
copy tr "Pallet_US08 #8402"
drag, startPoint x: 356, startPoint y: 239, endPoint x: 108, endPoint y: 197, distance: 251.5
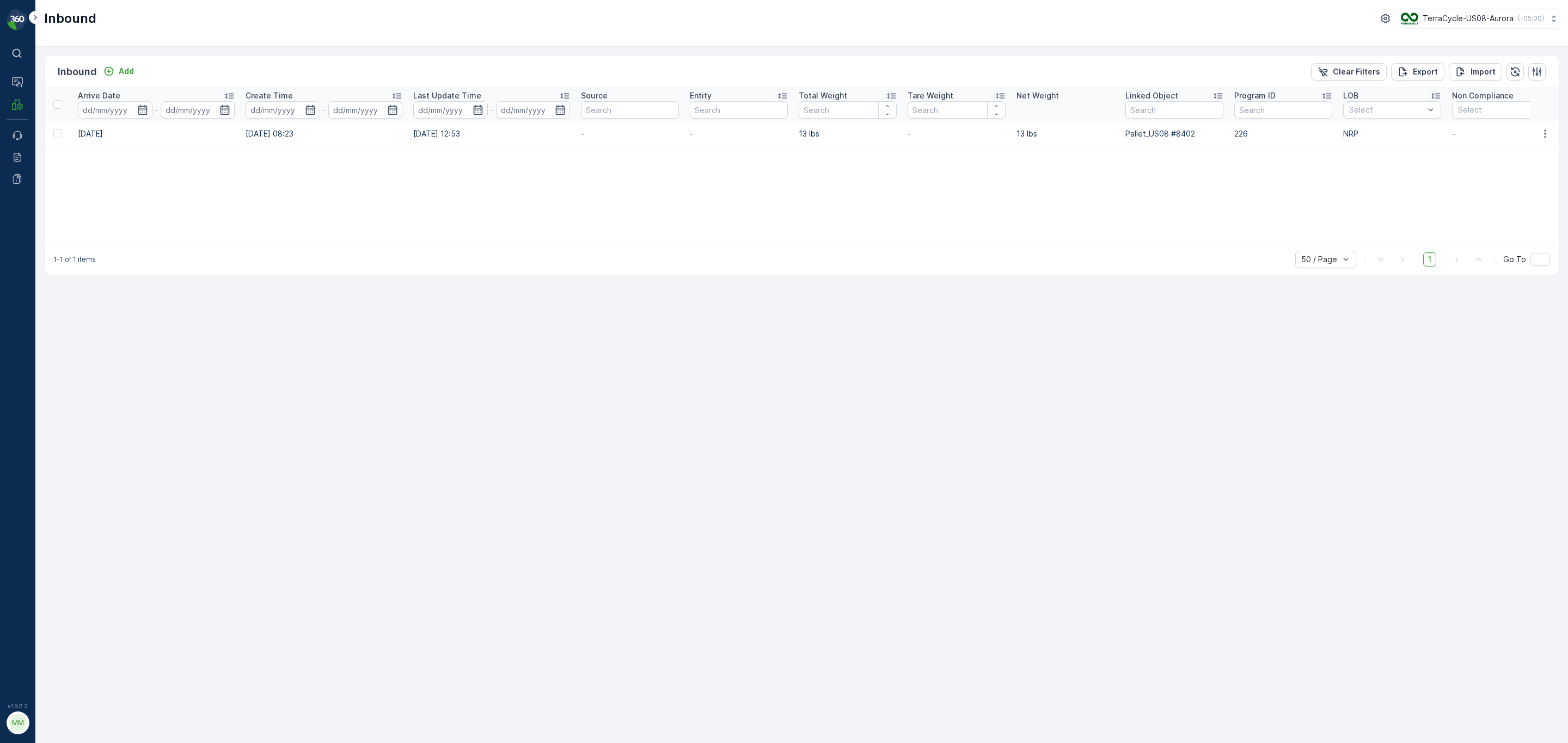
click at [104, 196] on div "Name 1ZB799H29036236854 Status Select Material Select Arrive Date - Create Time…" at bounding box center [802, 165] width 1514 height 155
click at [112, 245] on div "1-1 of 1 items 50 / Page 1 Go To" at bounding box center [802, 259] width 1514 height 31
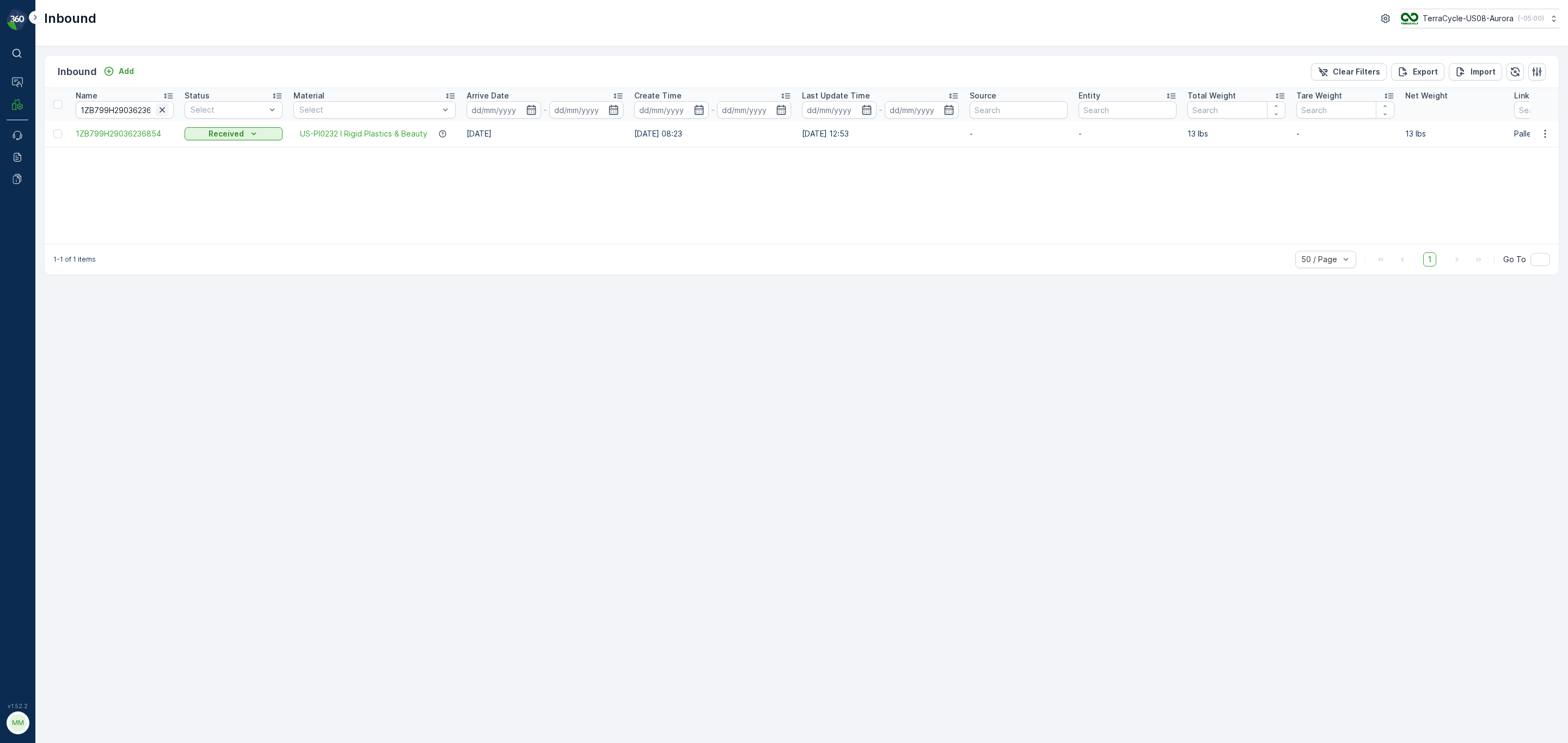
click at [158, 113] on icon "button" at bounding box center [162, 110] width 11 height 11
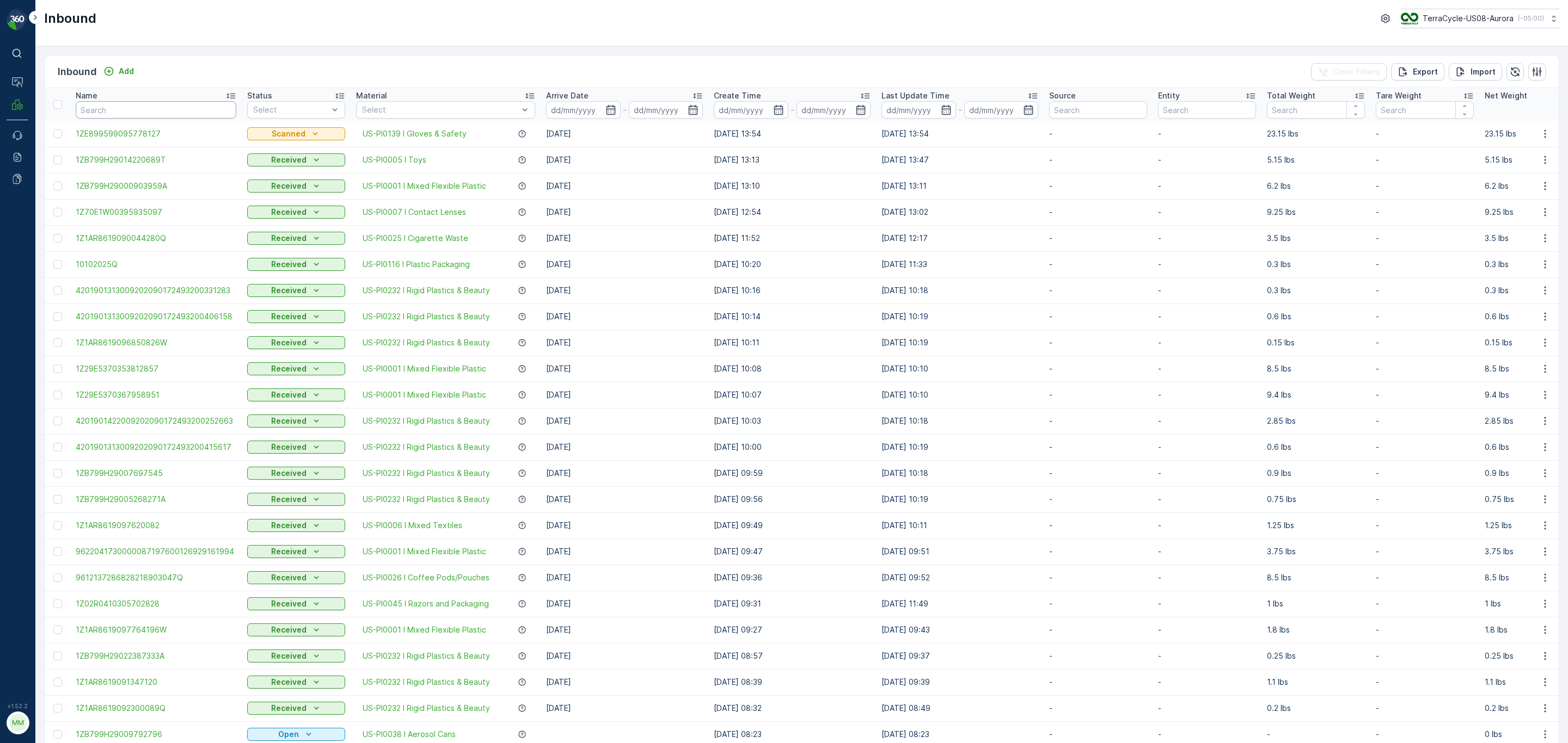
click at [129, 108] on input "text" at bounding box center [156, 110] width 161 height 18
paste input "1ZB799H29026560978"
type input "1ZB799H29026560978"
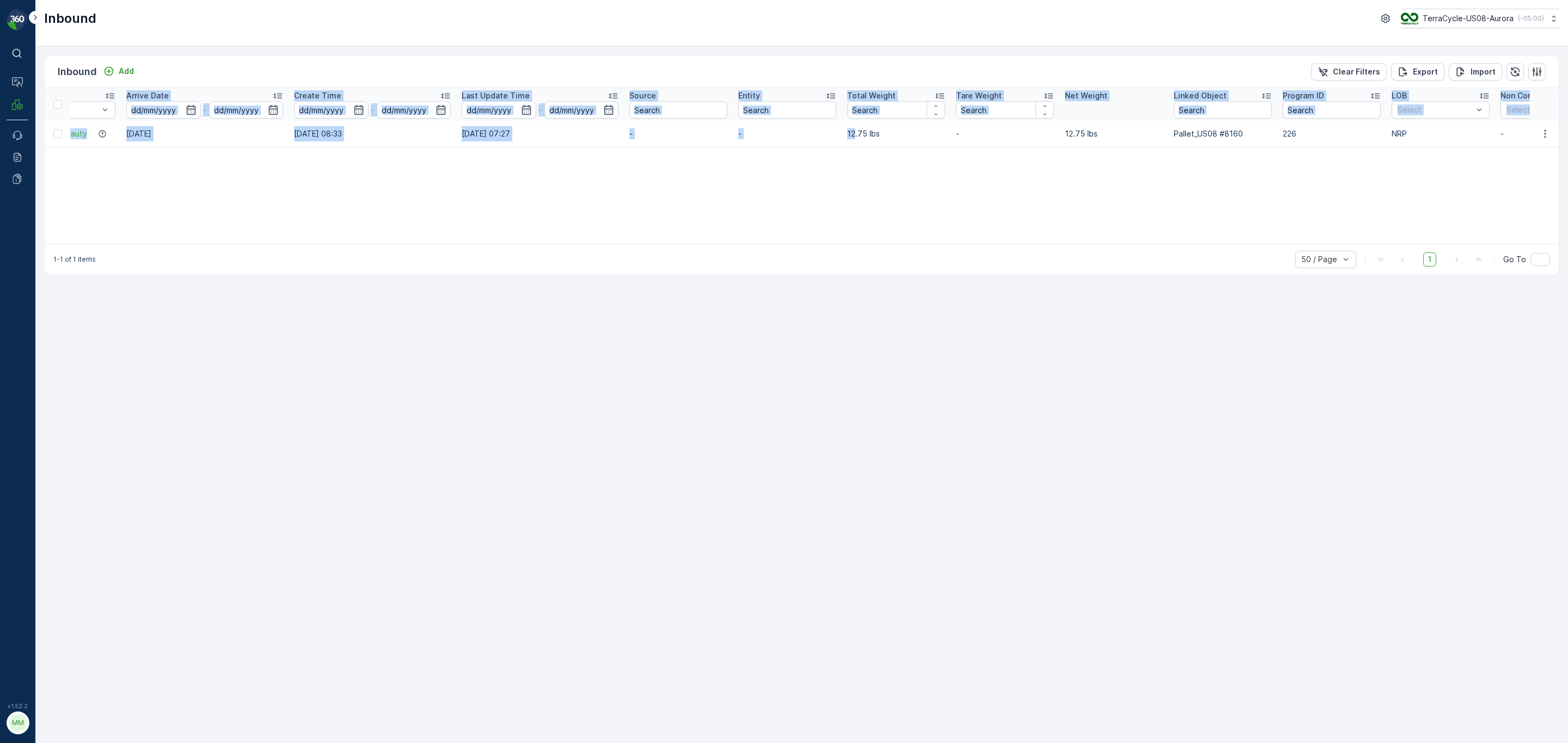
drag, startPoint x: 1195, startPoint y: 129, endPoint x: 1567, endPoint y: 173, distance: 374.6
click at [1045, 173] on div "Inbound Add Clear Filters Export Import Name 1ZB799H29026560978 Status Select M…" at bounding box center [801, 394] width 1533 height 697
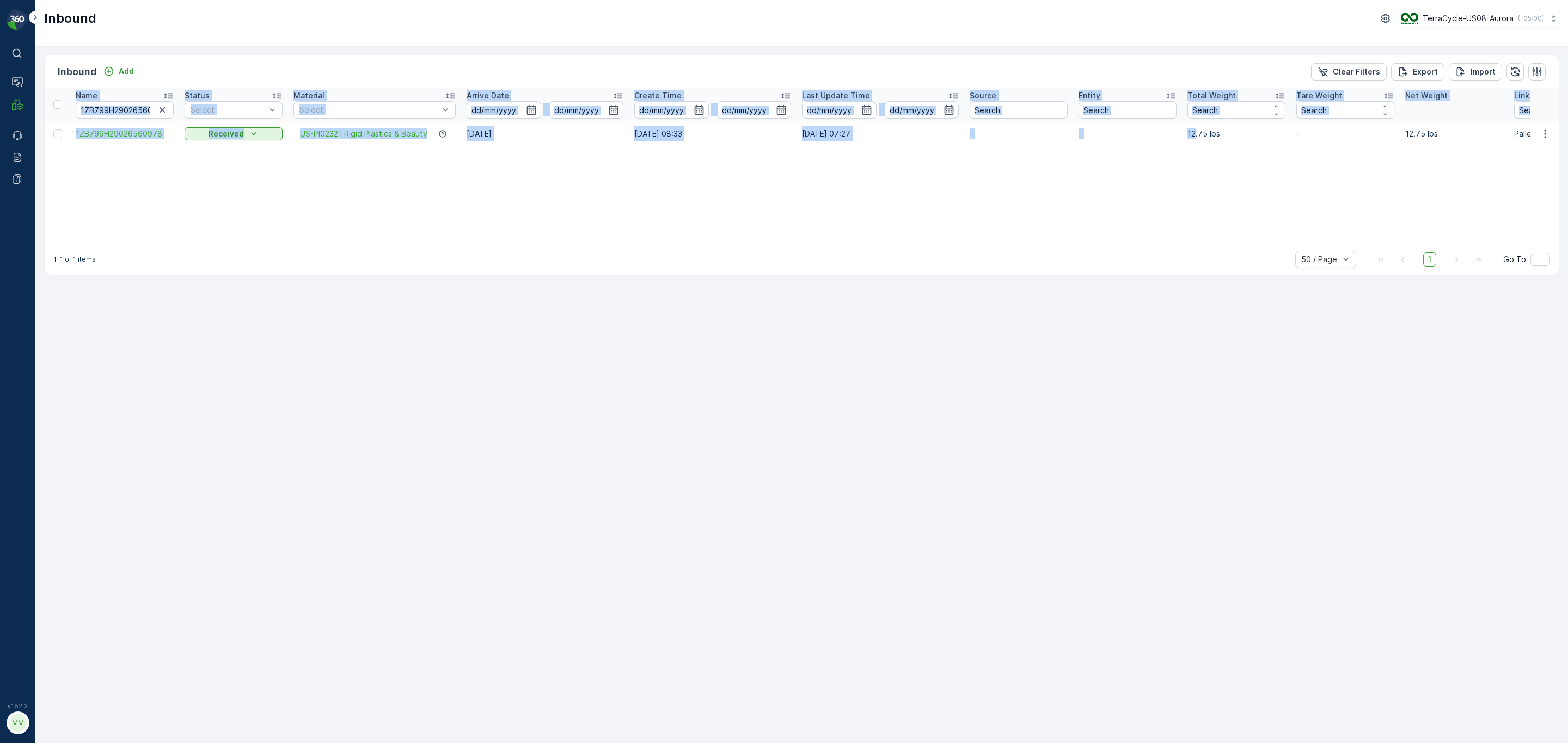
drag, startPoint x: 264, startPoint y: 137, endPoint x: -5, endPoint y: 134, distance: 269.0
click at [0, 134] on html "⌘B Operations MRF Events Reports Documents v 1.52.2 MM MRF.US08 Inbound TerraCy…" at bounding box center [784, 371] width 1568 height 743
drag, startPoint x: 118, startPoint y: 168, endPoint x: 121, endPoint y: 157, distance: 11.4
click at [118, 168] on div "Name 1ZB799H29026560978 Status Select Material Select Arrive Date - Create Time…" at bounding box center [802, 165] width 1514 height 155
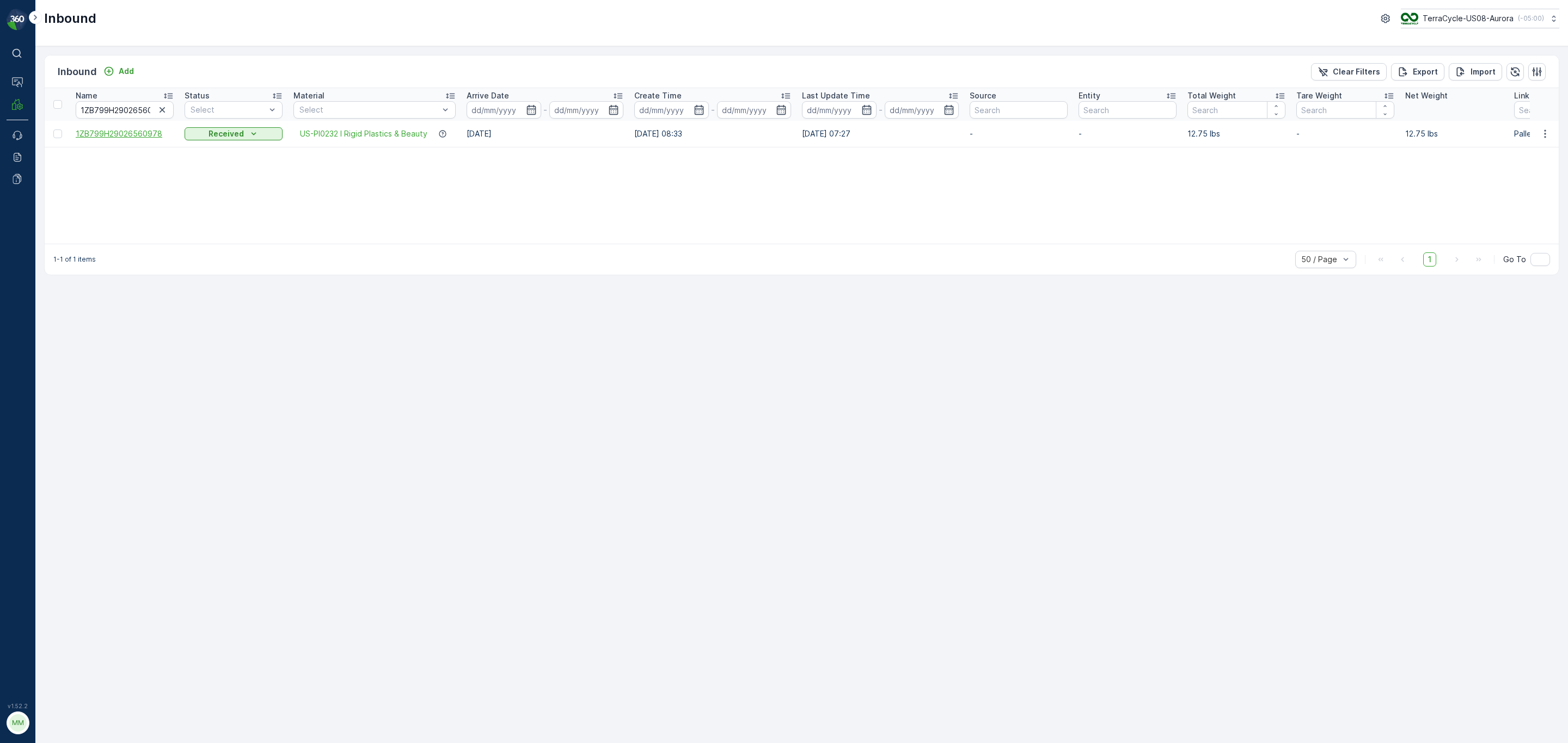
click at [123, 136] on span "1ZB799H29026560978" at bounding box center [125, 134] width 98 height 11
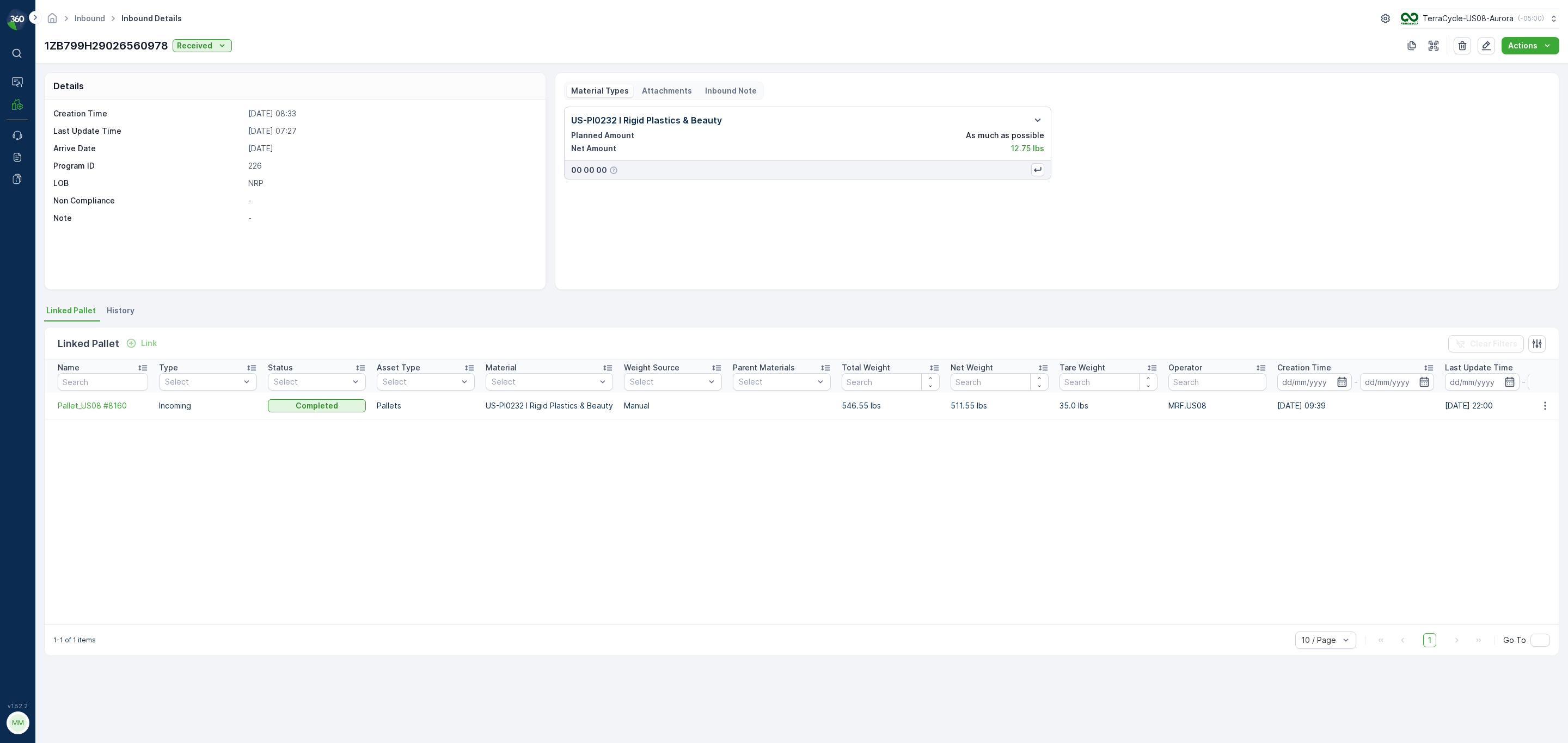
click at [125, 39] on p "1ZB799H29026560978" at bounding box center [106, 46] width 124 height 16
copy p "1ZB799H29026560978"
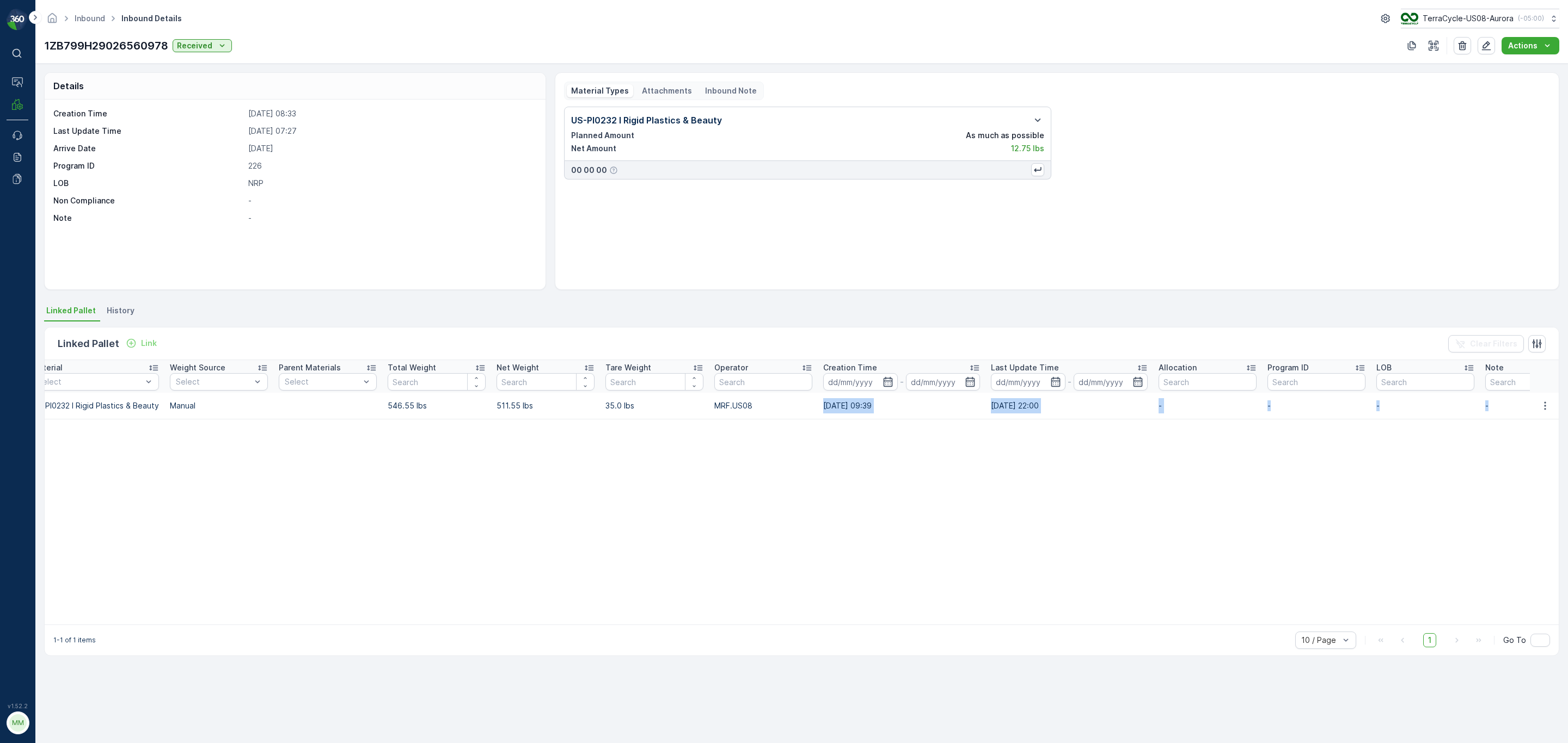
drag, startPoint x: 1261, startPoint y: 402, endPoint x: 1567, endPoint y: 420, distance: 306.5
click at [1045, 420] on div "Details Creation Time 08.09.2025 08:33 Last Update Time 09.09.2025 07:27 Arrive…" at bounding box center [801, 403] width 1533 height 680
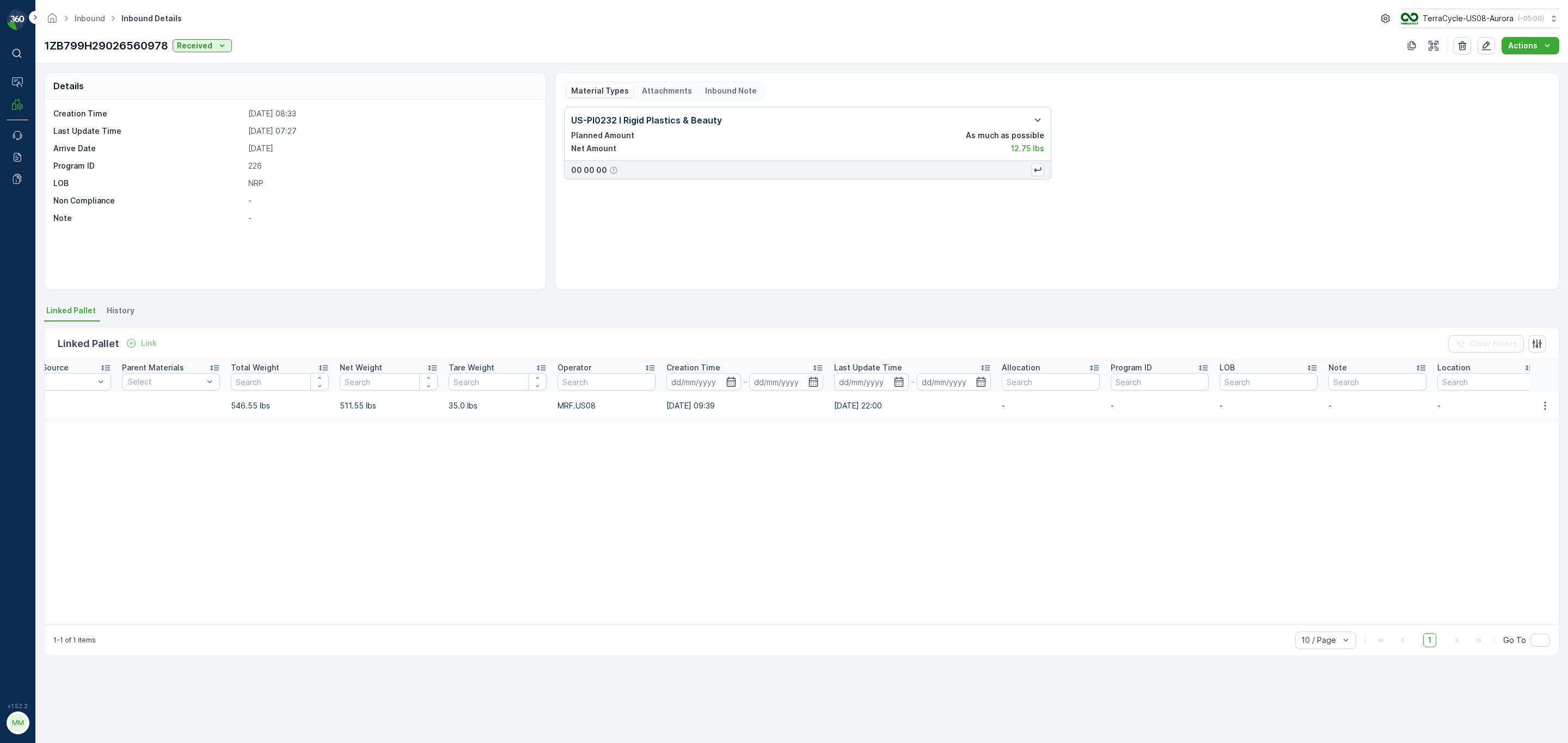
click at [789, 449] on table "Name Type Select Status Select Asset Type Select Material Select Weight Source …" at bounding box center [502, 492] width 2136 height 264
drag, startPoint x: 892, startPoint y: 405, endPoint x: 829, endPoint y: 407, distance: 63.0
click at [829, 407] on td "[DATE] 22:00" at bounding box center [912, 406] width 168 height 26
copy td "[DATE] 22:00"
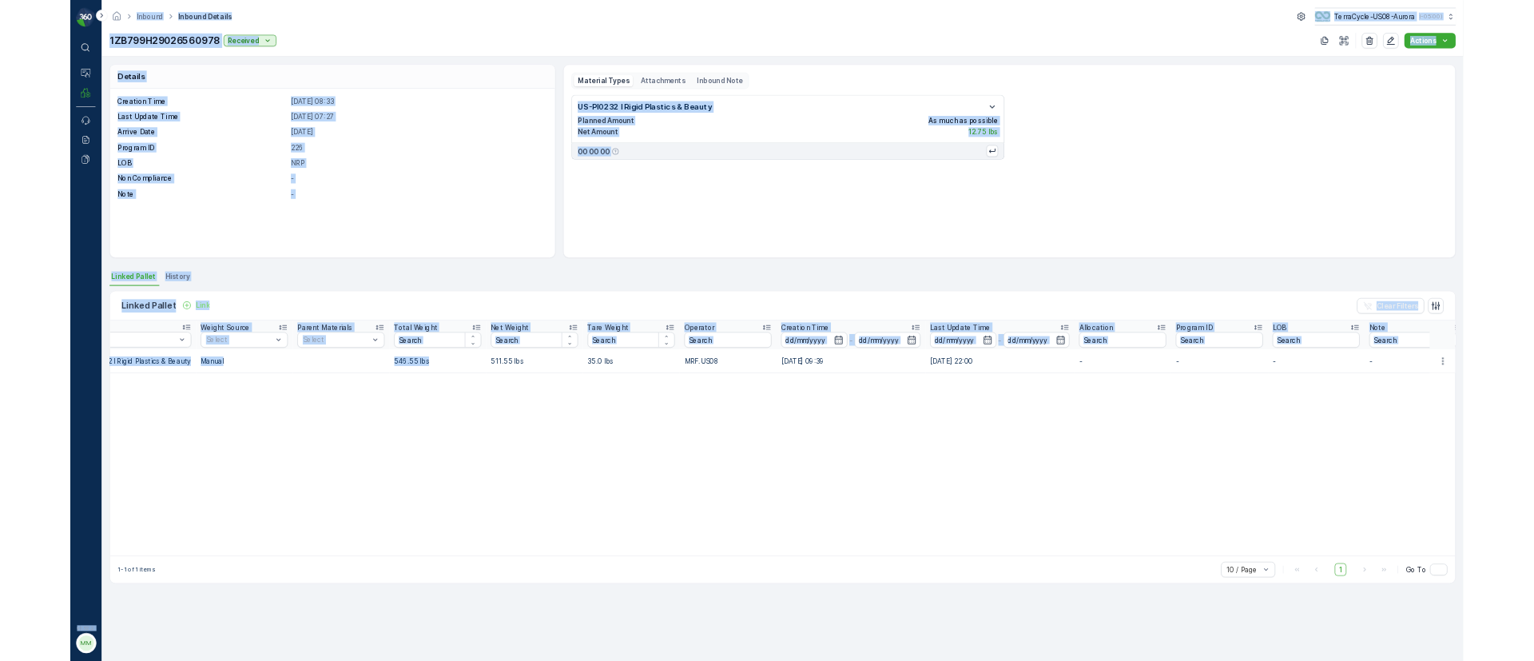
scroll to position [0, 0]
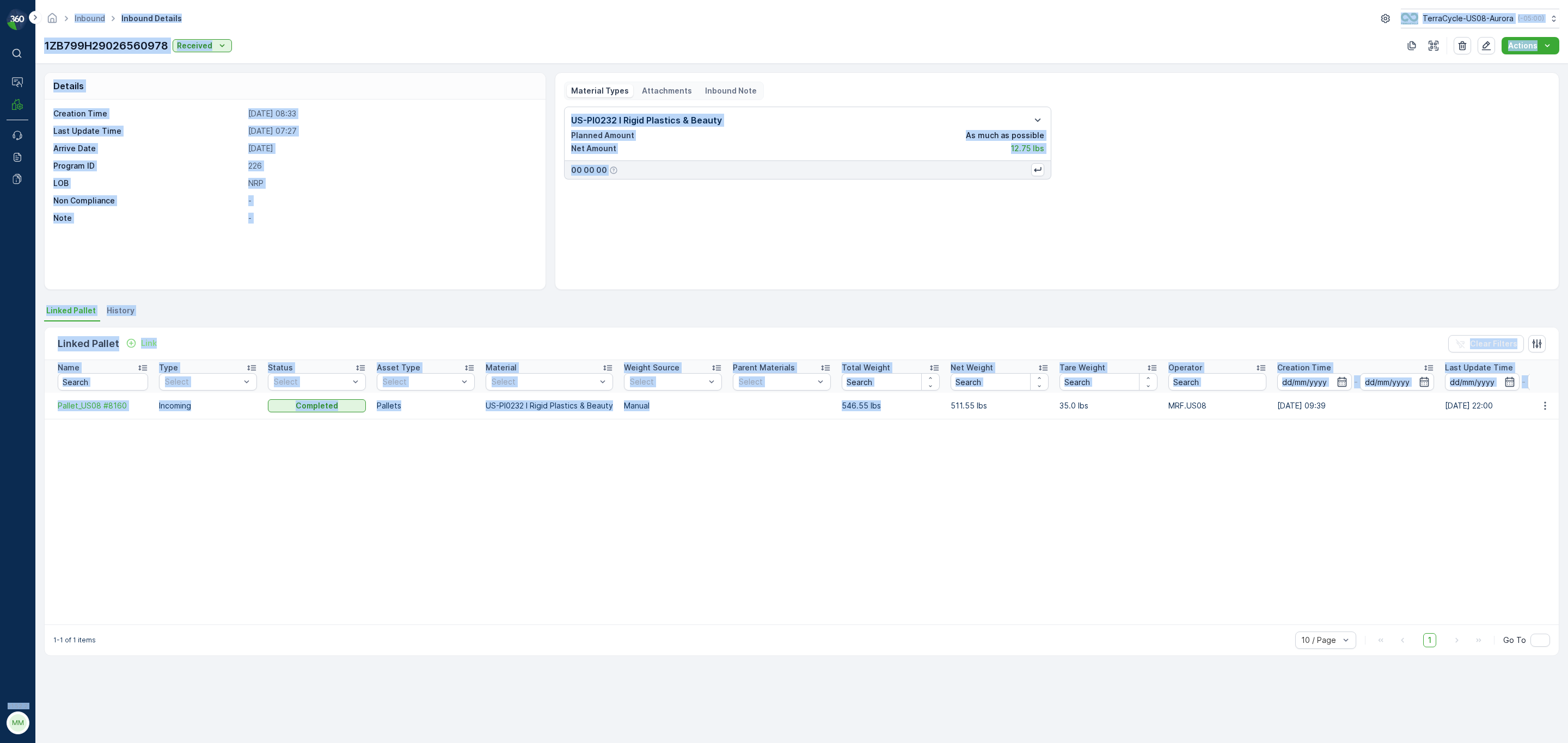
drag, startPoint x: 299, startPoint y: 407, endPoint x: 18, endPoint y: 413, distance: 281.1
click at [18, 413] on div "⌘B Operations MRF Events Reports Documents v 1.52.2 MM MRF.US08 Inbound Inbound…" at bounding box center [784, 371] width 1568 height 743
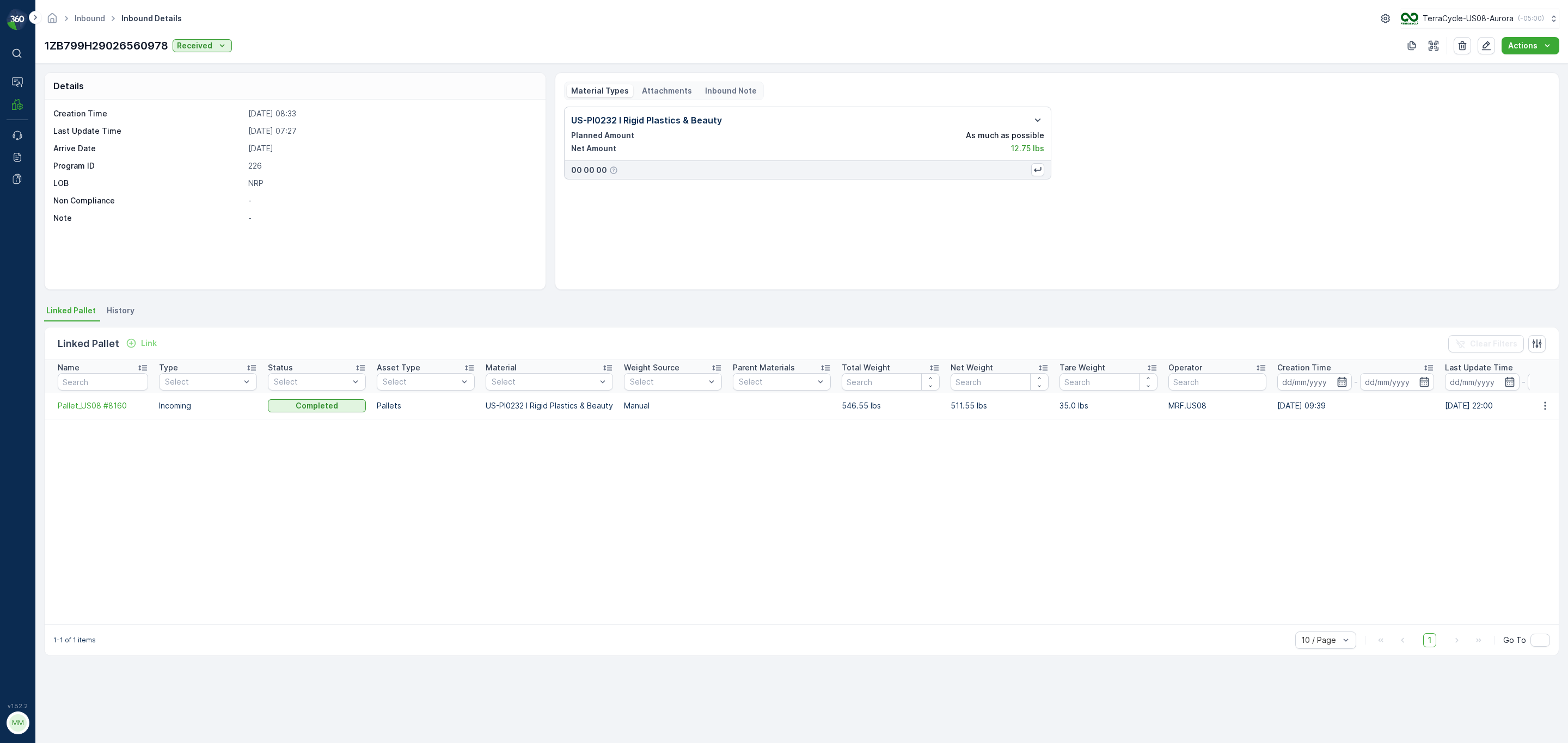
click at [266, 449] on table "Name Type Select Status Select Asset Type Select Material Select Weight Source …" at bounding box center [1113, 492] width 2136 height 264
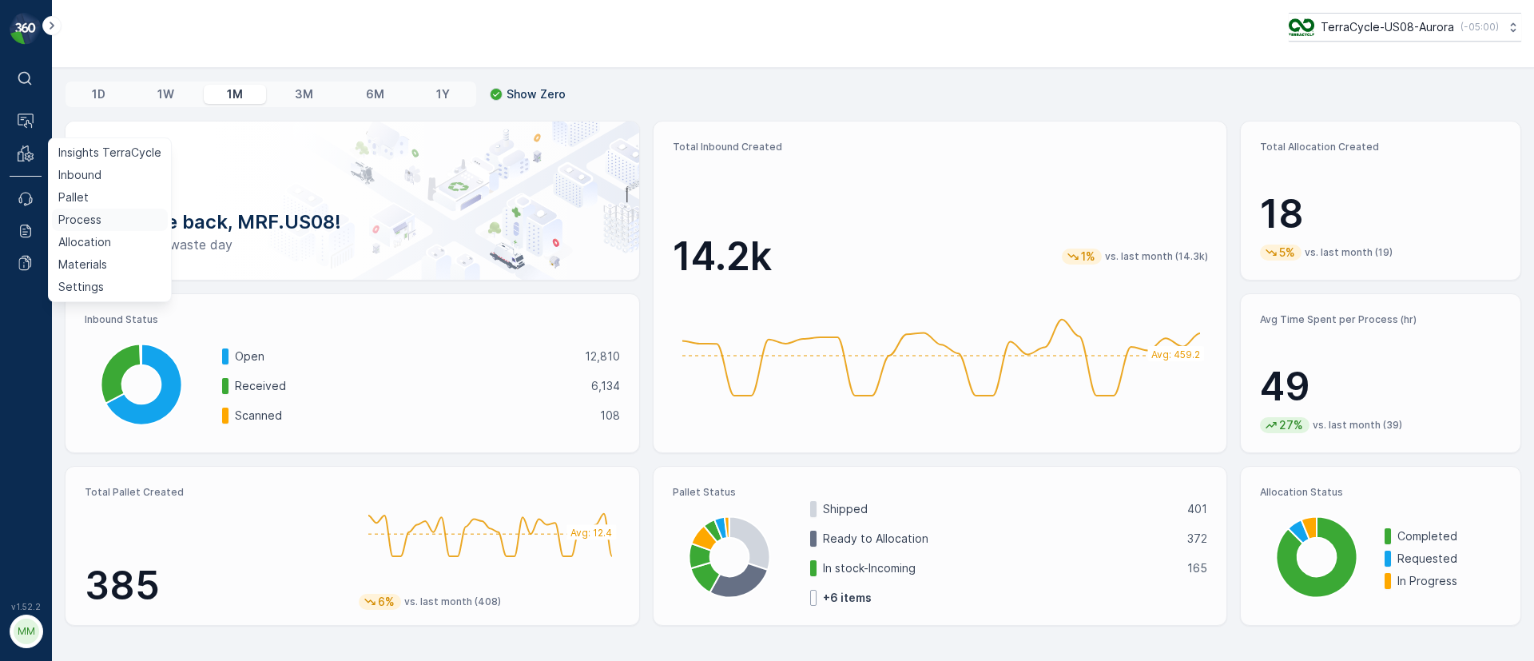
click at [81, 217] on p "Process" at bounding box center [79, 220] width 43 height 16
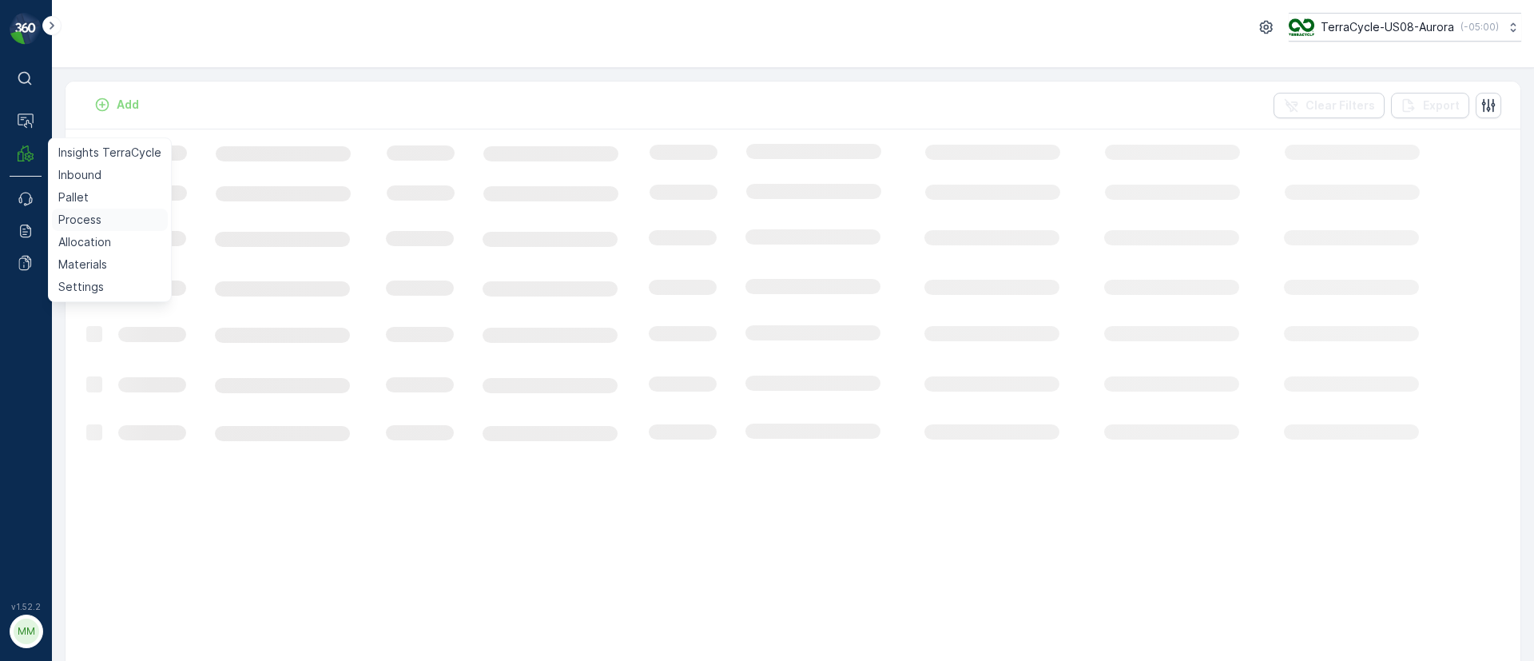
click at [90, 219] on p "Process" at bounding box center [79, 220] width 43 height 16
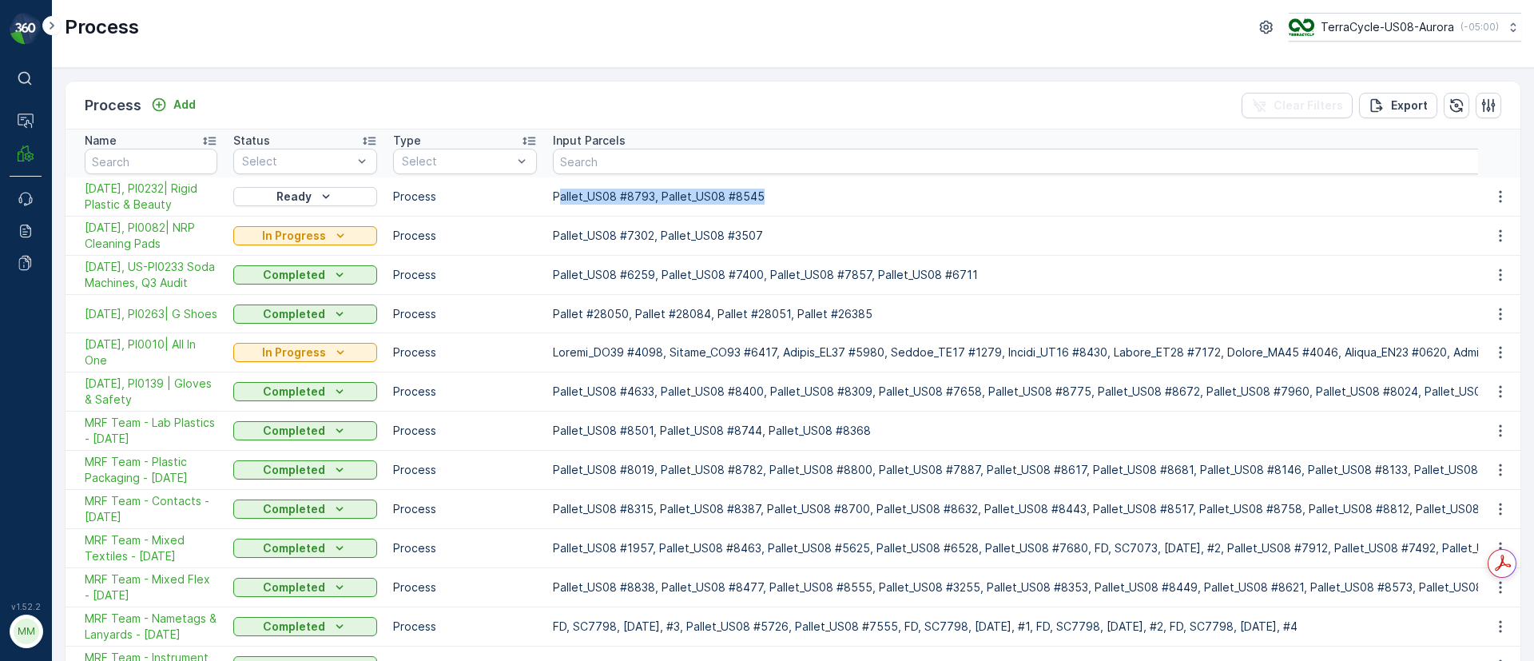
drag, startPoint x: 767, startPoint y: 198, endPoint x: 550, endPoint y: 195, distance: 217.3
